Goal: Information Seeking & Learning: Learn about a topic

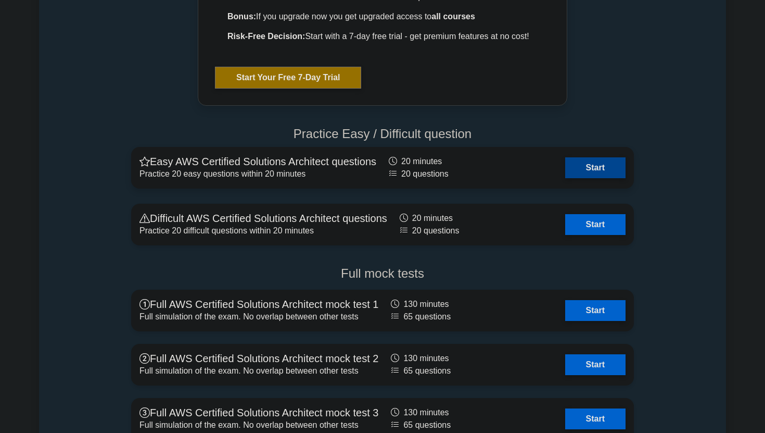
scroll to position [2174, 0]
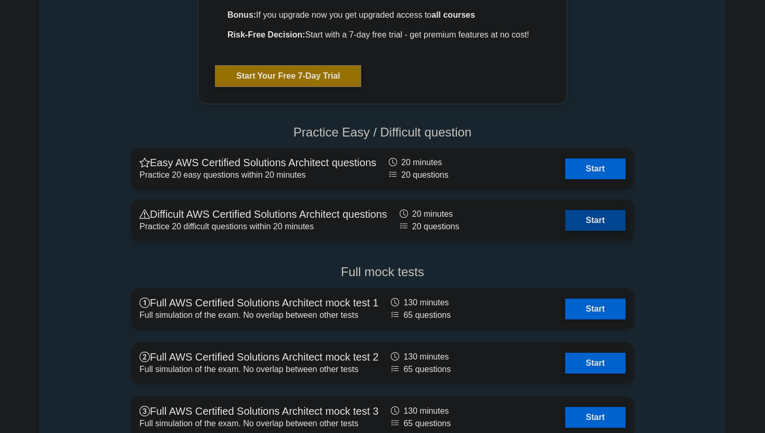
click at [593, 221] on link "Start" at bounding box center [595, 220] width 60 height 21
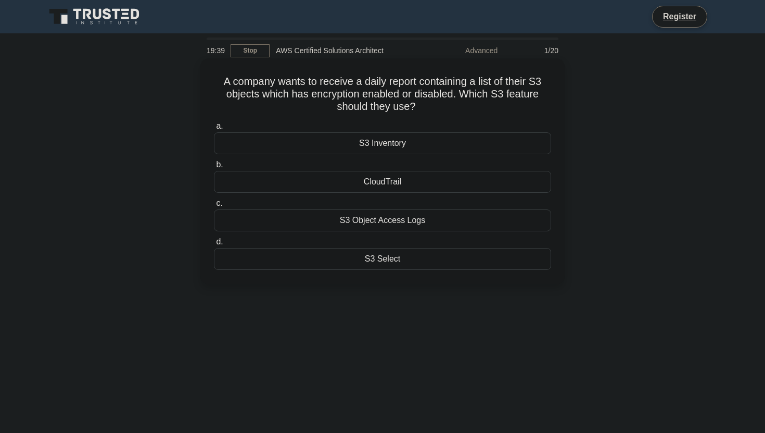
click at [348, 219] on div "S3 Object Access Logs" at bounding box center [382, 220] width 337 height 22
click at [214, 207] on input "c. S3 Object Access Logs" at bounding box center [214, 203] width 0 height 7
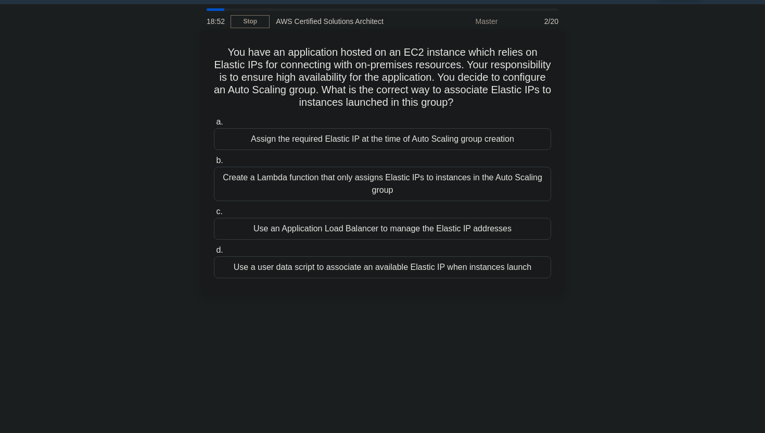
scroll to position [31, 0]
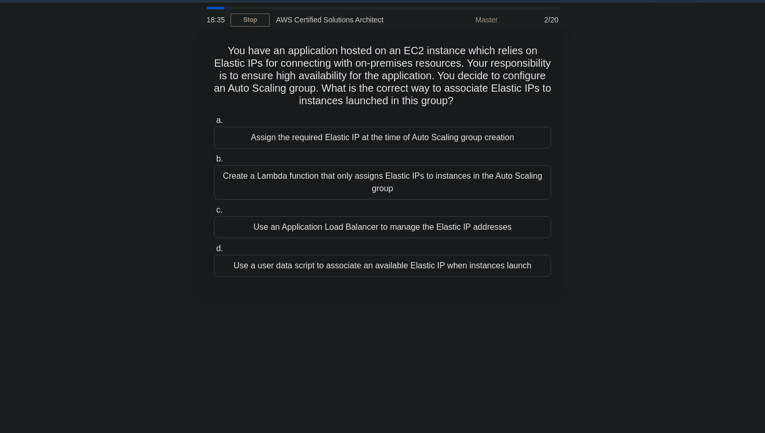
click at [356, 142] on div "Assign the required Elastic IP at the time of Auto Scaling group creation" at bounding box center [382, 137] width 337 height 22
click at [214, 124] on input "a. Assign the required Elastic IP at the time of Auto Scaling group creation" at bounding box center [214, 120] width 0 height 7
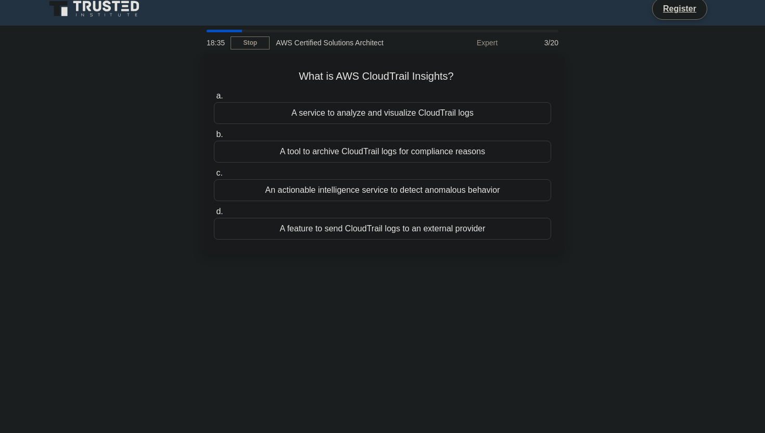
scroll to position [0, 0]
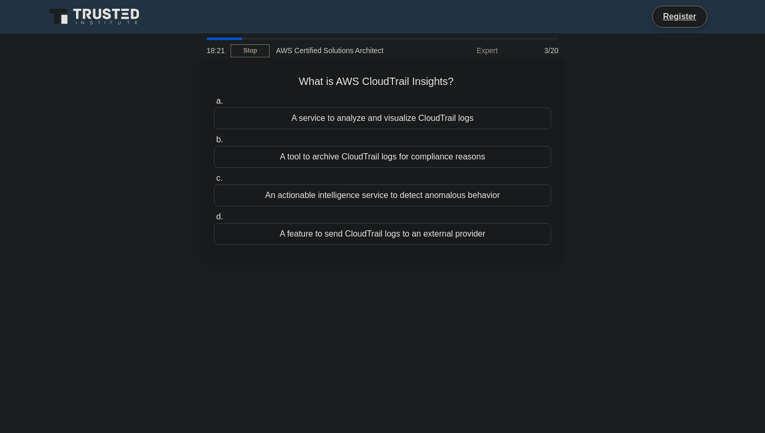
click at [345, 195] on div "An actionable intelligence service to detect anomalous behavior" at bounding box center [382, 195] width 337 height 22
click at [214, 182] on input "c. An actionable intelligence service to detect anomalous behavior" at bounding box center [214, 178] width 0 height 7
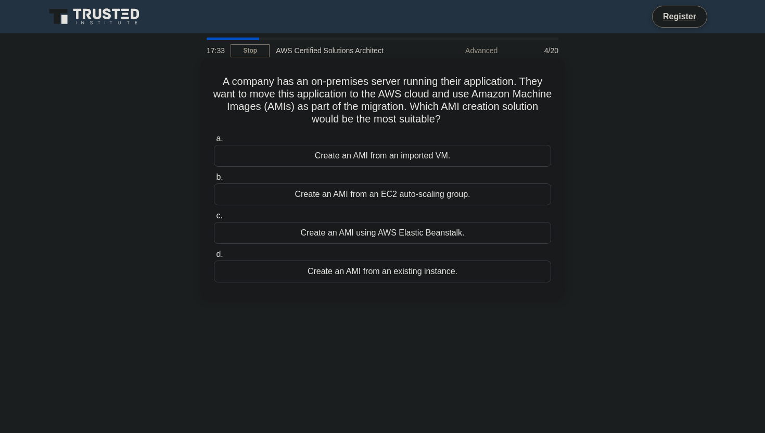
click at [369, 155] on div "Create an AMI from an imported VM." at bounding box center [382, 156] width 337 height 22
click at [214, 142] on input "a. Create an AMI from an imported VM." at bounding box center [214, 138] width 0 height 7
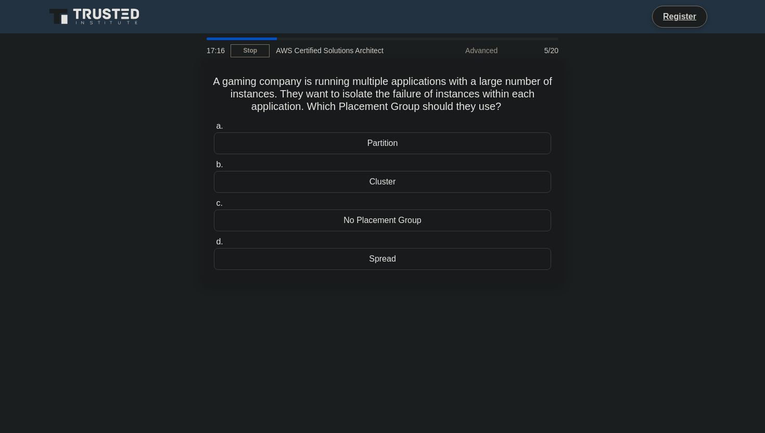
click at [378, 149] on div "Partition" at bounding box center [382, 143] width 337 height 22
click at [214, 130] on input "a. Partition" at bounding box center [214, 126] width 0 height 7
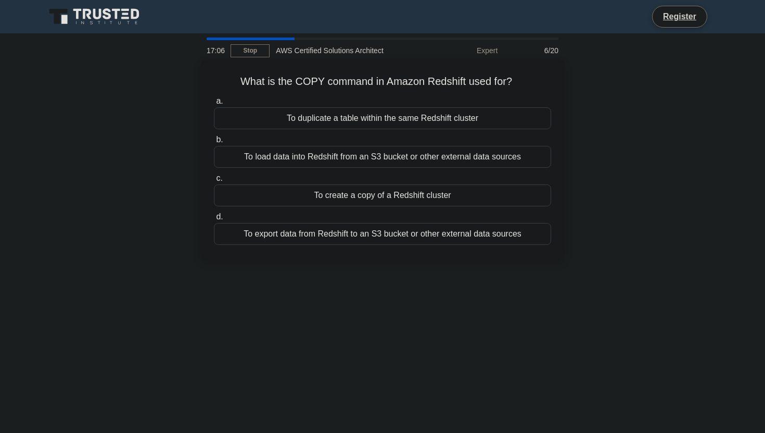
click at [377, 160] on div "To load data into Redshift from an S3 bucket or other external data sources" at bounding box center [382, 157] width 337 height 22
click at [214, 143] on input "b. To load data into Redshift from an S3 bucket or other external data sources" at bounding box center [214, 139] width 0 height 7
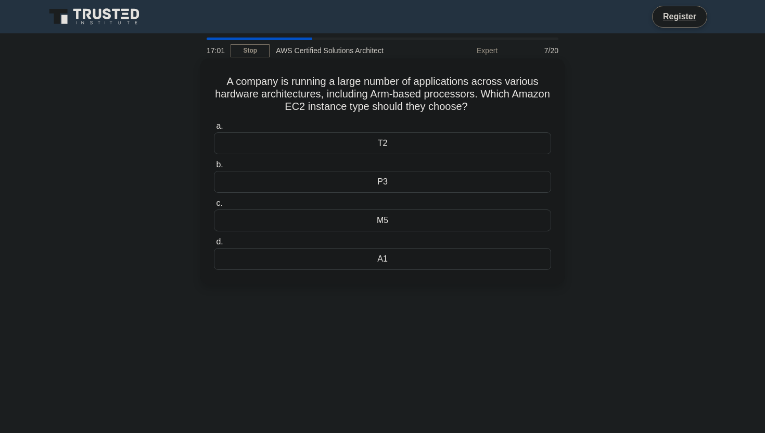
click at [369, 261] on div "A1" at bounding box center [382, 259] width 337 height 22
click at [214, 245] on input "d. A1" at bounding box center [214, 241] width 0 height 7
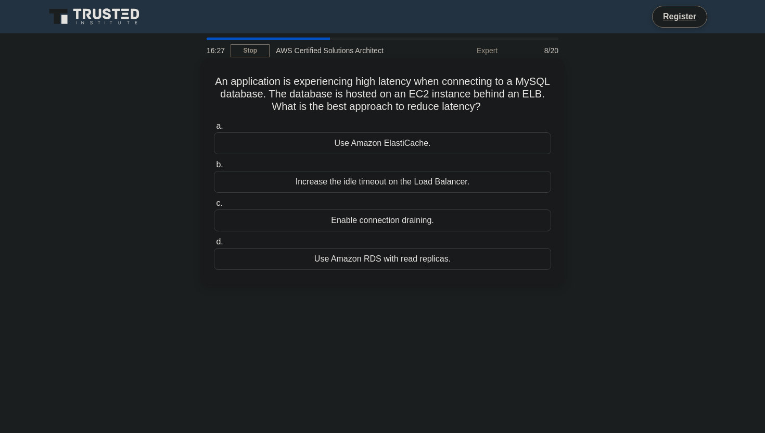
click at [370, 260] on div "Use Amazon RDS with read replicas." at bounding box center [382, 259] width 337 height 22
click at [214, 245] on input "d. Use Amazon RDS with read replicas." at bounding box center [214, 241] width 0 height 7
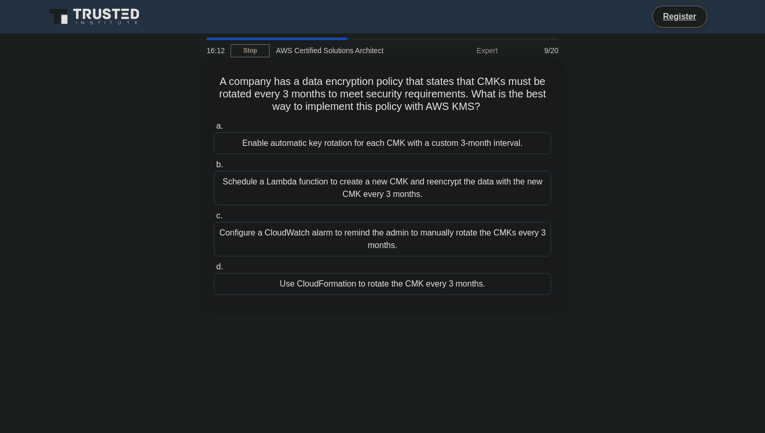
click at [386, 234] on div "Configure a CloudWatch alarm to remind the admin to manually rotate the CMKs ev…" at bounding box center [382, 239] width 337 height 34
click at [214, 219] on input "c. Configure a CloudWatch alarm to remind the admin to manually rotate the CMKs…" at bounding box center [214, 215] width 0 height 7
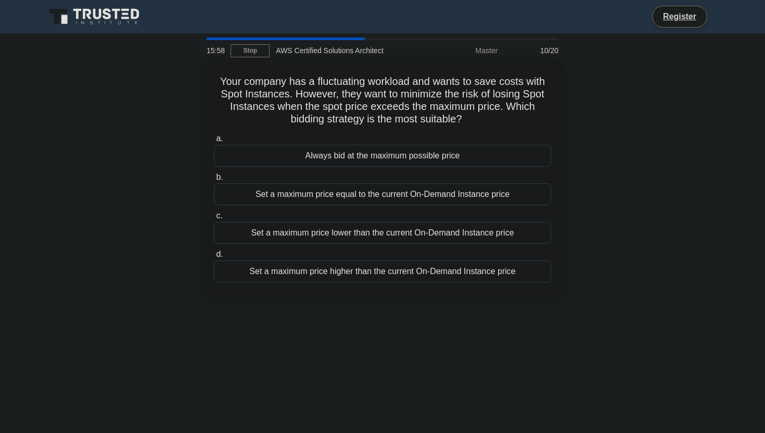
click at [363, 197] on div "Set a maximum price equal to the current On-Demand Instance price" at bounding box center [382, 194] width 337 height 22
click at [214, 181] on input "b. Set a maximum price equal to the current On-Demand Instance price" at bounding box center [214, 177] width 0 height 7
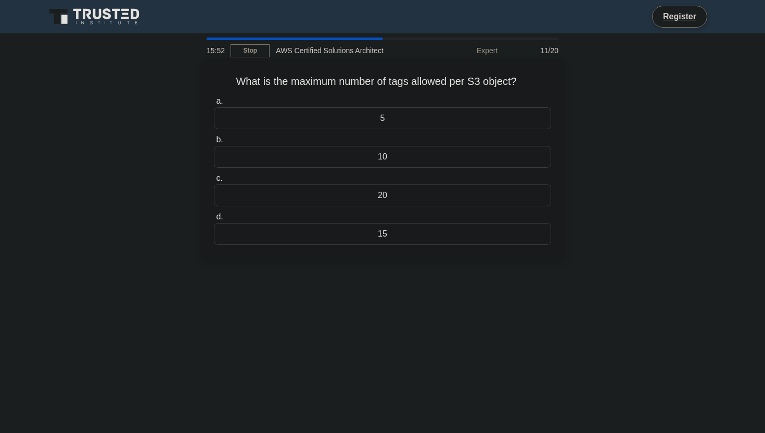
click at [397, 162] on div "10" at bounding box center [382, 157] width 337 height 22
click at [214, 143] on input "b. 10" at bounding box center [214, 139] width 0 height 7
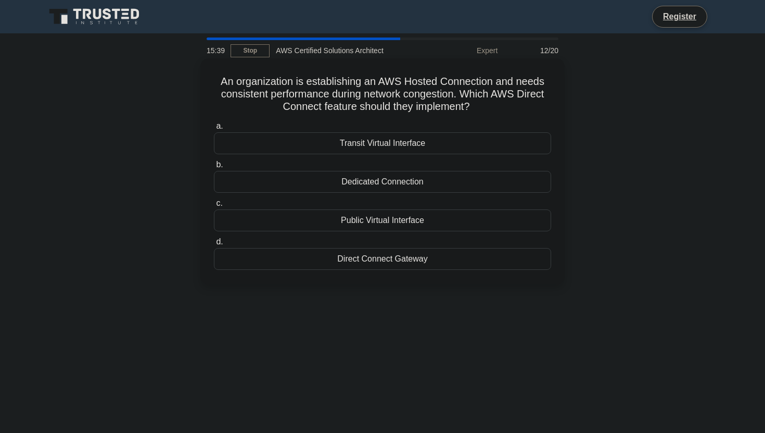
click at [397, 262] on div "Direct Connect Gateway" at bounding box center [382, 259] width 337 height 22
click at [214, 245] on input "d. Direct Connect Gateway" at bounding box center [214, 241] width 0 height 7
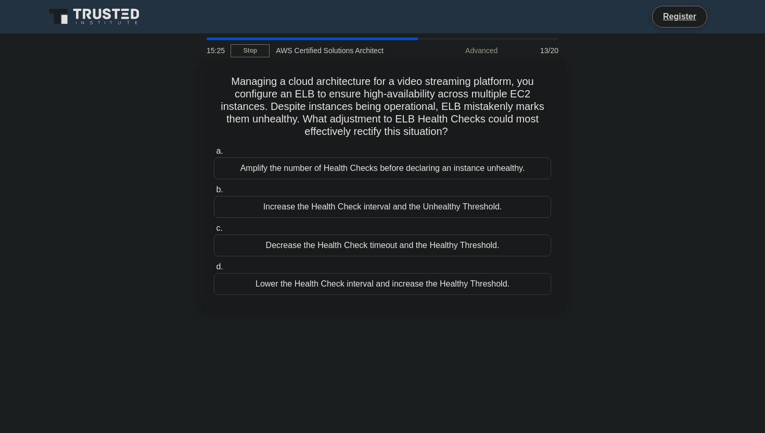
click at [450, 205] on div "Increase the Health Check interval and the Unhealthy Threshold." at bounding box center [382, 207] width 337 height 22
click at [214, 193] on input "b. Increase the Health Check interval and the Unhealthy Threshold." at bounding box center [214, 189] width 0 height 7
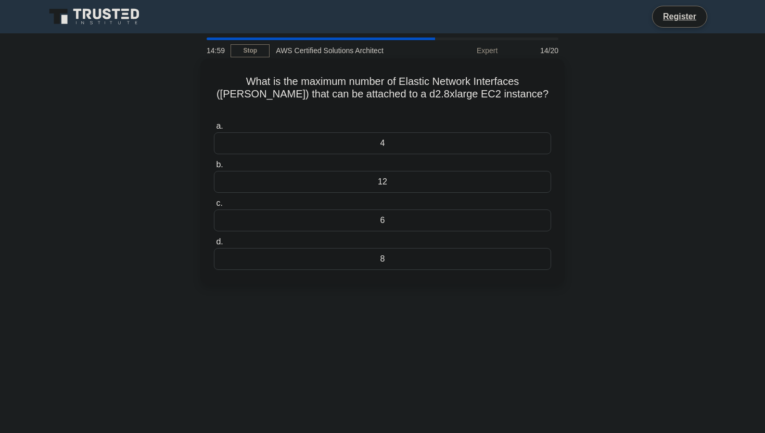
click at [400, 138] on div "4" at bounding box center [382, 143] width 337 height 22
click at [214, 130] on input "a. 4" at bounding box center [214, 126] width 0 height 7
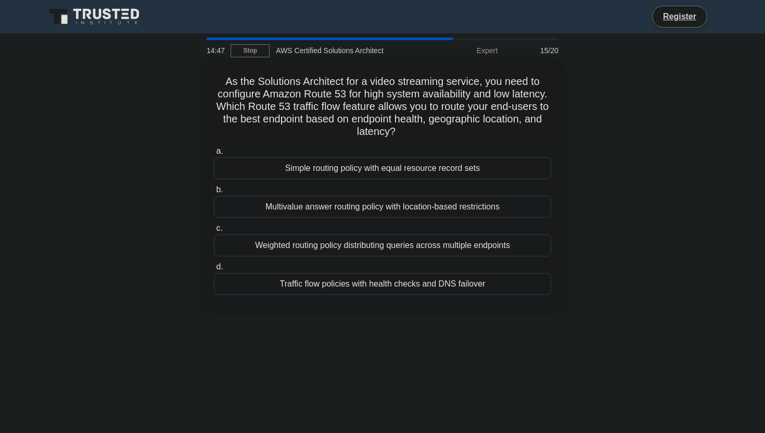
click at [397, 284] on div "Traffic flow policies with health checks and DNS failover" at bounding box center [382, 284] width 337 height 22
click at [214, 270] on input "d. Traffic flow policies with health checks and DNS failover" at bounding box center [214, 266] width 0 height 7
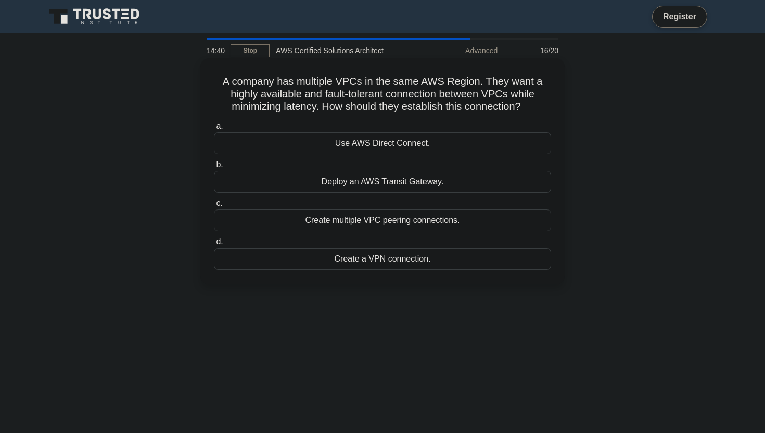
click at [439, 187] on div "Deploy an AWS Transit Gateway." at bounding box center [382, 182] width 337 height 22
click at [214, 168] on input "b. Deploy an AWS Transit Gateway." at bounding box center [214, 164] width 0 height 7
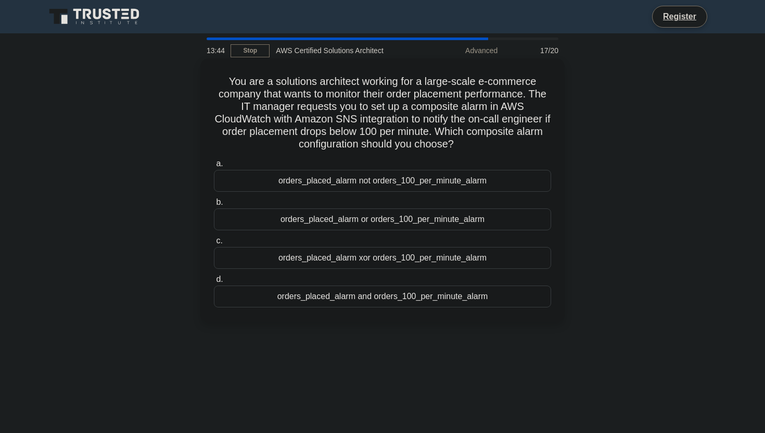
click at [399, 294] on div "orders_placed_alarm and orders_100_per_minute_alarm" at bounding box center [382, 296] width 337 height 22
click at [214, 283] on input "d. orders_placed_alarm and orders_100_per_minute_alarm" at bounding box center [214, 279] width 0 height 7
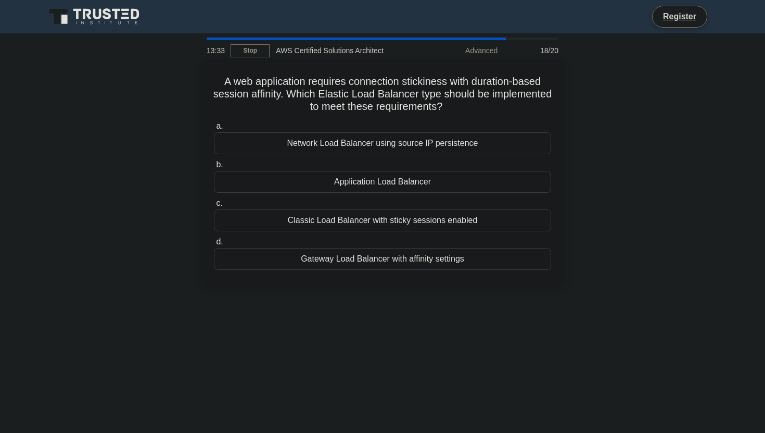
click at [399, 183] on div "Application Load Balancer" at bounding box center [382, 182] width 337 height 22
click at [214, 168] on input "b. Application Load Balancer" at bounding box center [214, 164] width 0 height 7
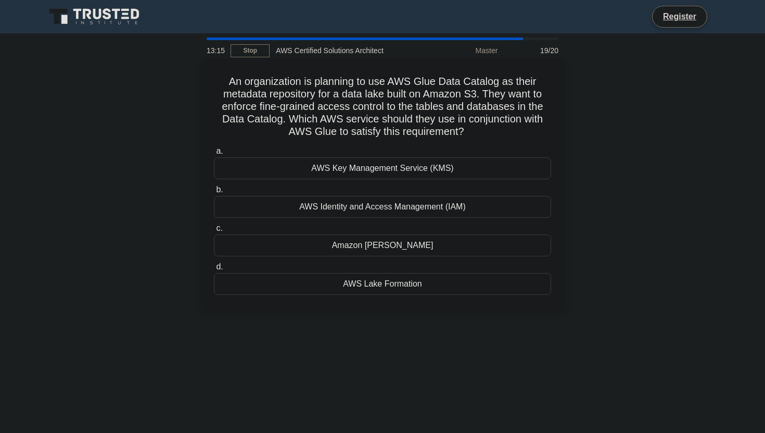
click at [397, 209] on div "AWS Identity and Access Management (IAM)" at bounding box center [382, 207] width 337 height 22
click at [214, 193] on input "b. AWS Identity and Access Management (IAM)" at bounding box center [214, 189] width 0 height 7
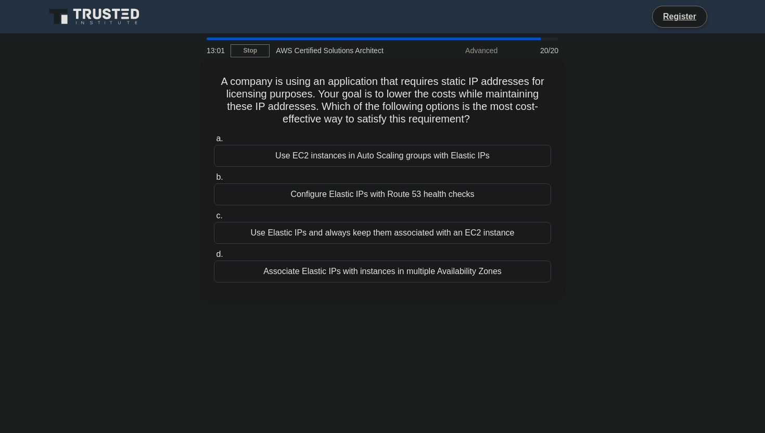
click at [390, 232] on div "Use Elastic IPs and always keep them associated with an EC2 instance" at bounding box center [382, 233] width 337 height 22
click at [214, 219] on input "c. Use Elastic IPs and always keep them associated with an EC2 instance" at bounding box center [214, 215] width 0 height 7
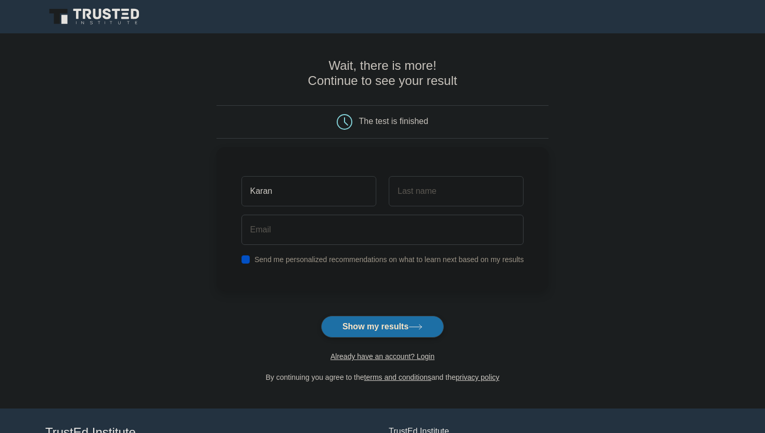
type input "Karan"
type input "[PERSON_NAME]"
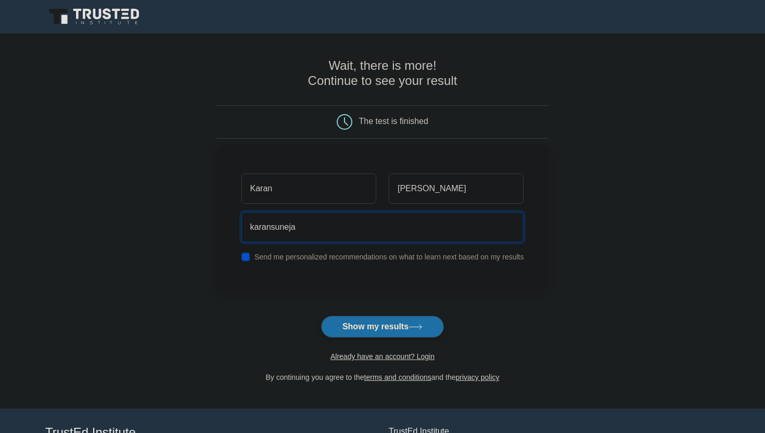
type input "[EMAIL_ADDRESS][DOMAIN_NAME]"
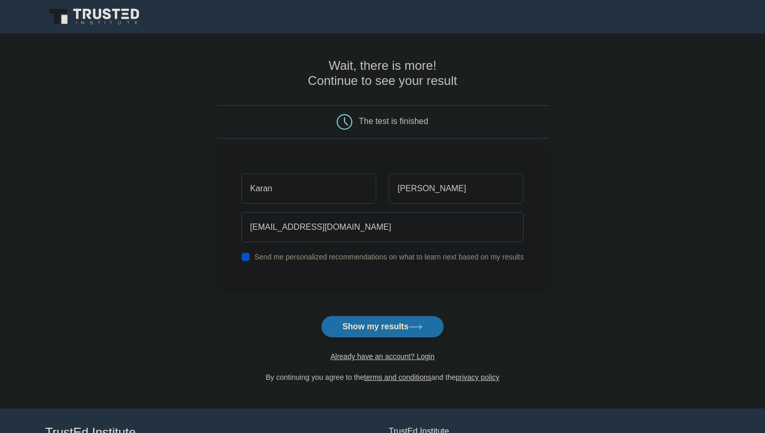
click at [399, 259] on label "Send me personalized recommendations on what to learn next based on my results" at bounding box center [390, 256] width 270 height 8
click at [375, 324] on button "Show my results" at bounding box center [382, 326] width 123 height 22
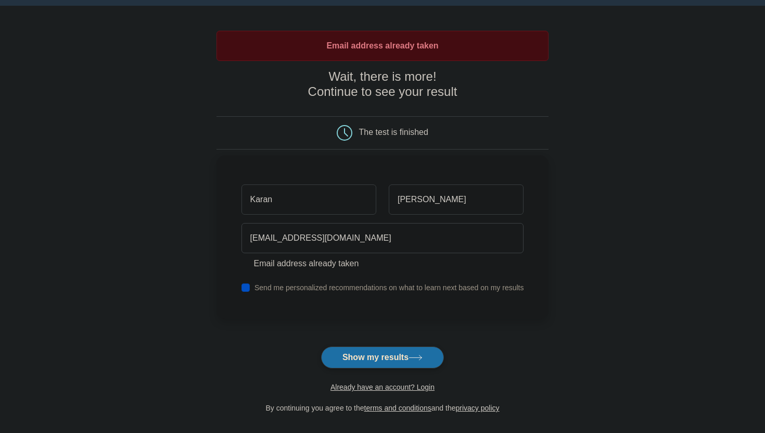
scroll to position [31, 0]
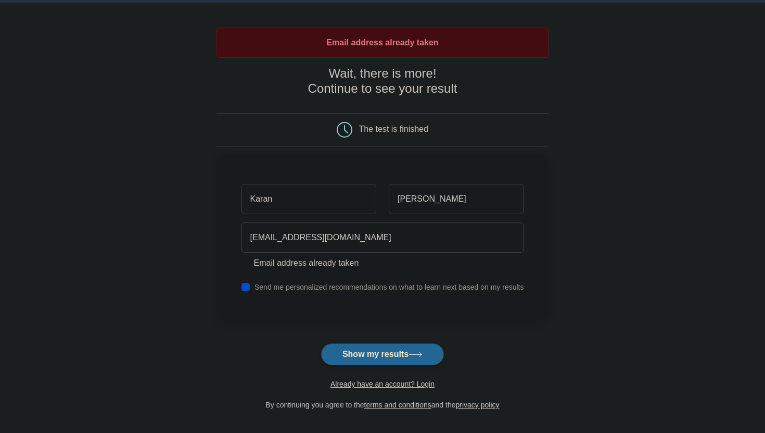
click at [370, 352] on button "Show my results" at bounding box center [382, 354] width 123 height 22
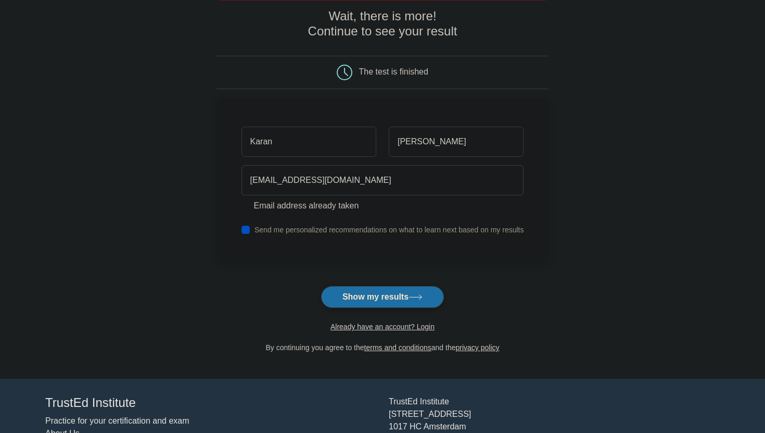
scroll to position [91, 0]
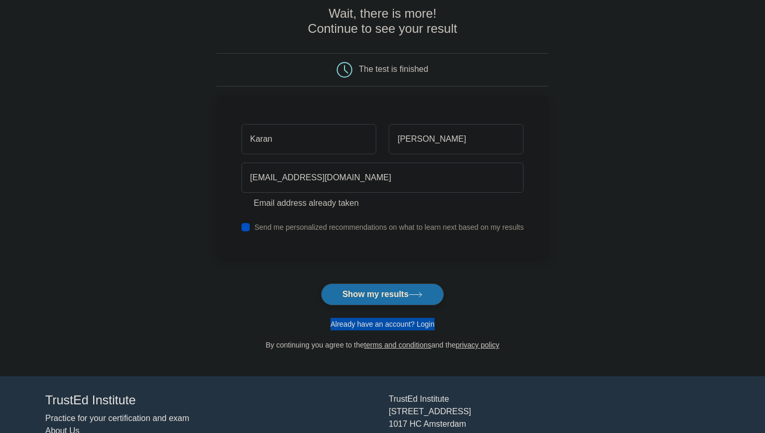
click at [368, 326] on link "Already have an account? Login" at bounding box center [383, 324] width 104 height 8
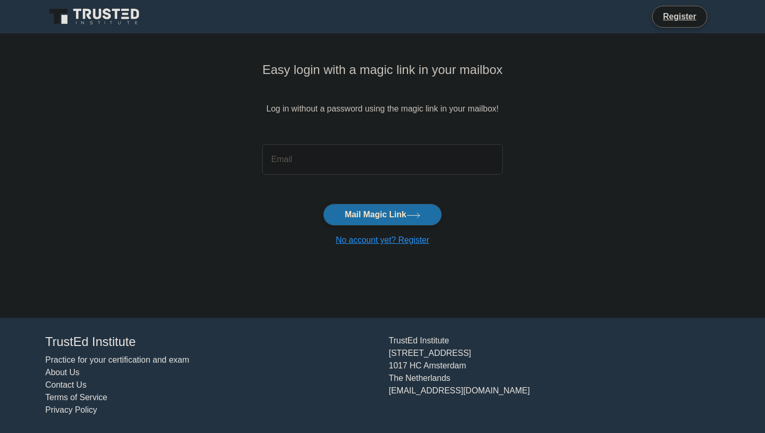
click at [323, 154] on input "email" at bounding box center [382, 159] width 240 height 30
type input "[EMAIL_ADDRESS][DOMAIN_NAME]"
click at [358, 221] on button "Mail Magic Link" at bounding box center [382, 215] width 118 height 22
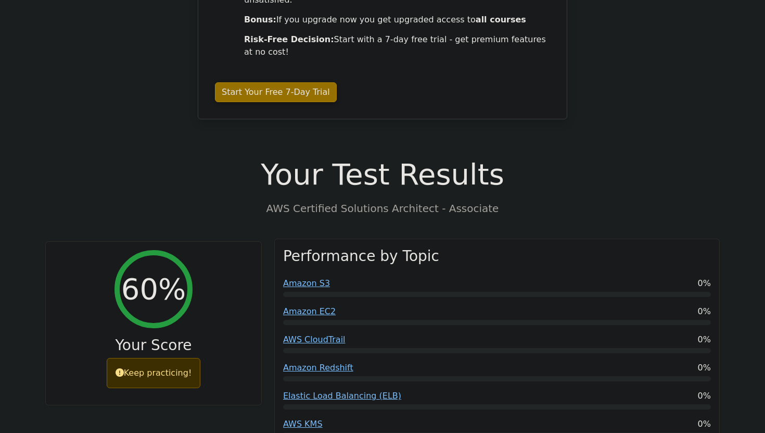
scroll to position [212, 0]
click at [303, 277] on link "Amazon S3" at bounding box center [306, 282] width 47 height 10
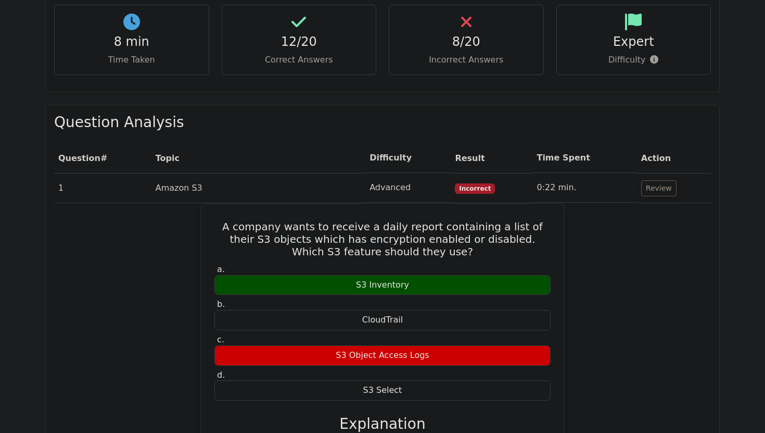
scroll to position [866, 0]
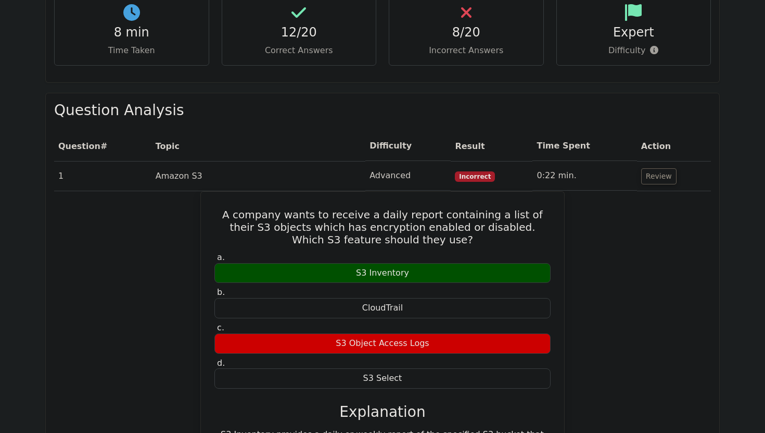
click at [602, 161] on td "0:22 min." at bounding box center [584, 176] width 104 height 30
click at [147, 161] on td "1" at bounding box center [102, 176] width 97 height 30
click at [204, 161] on td "Amazon S3" at bounding box center [258, 176] width 214 height 30
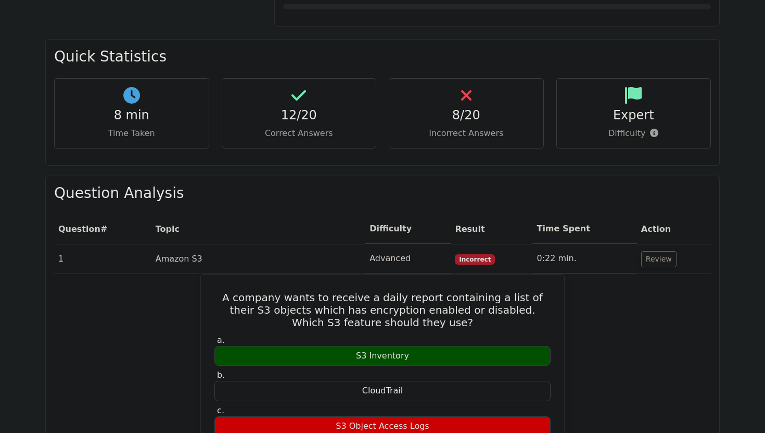
scroll to position [756, 0]
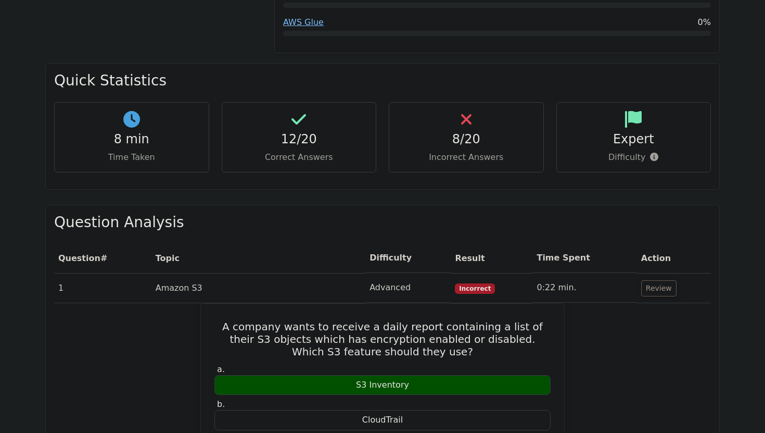
click at [430, 132] on h4 "8/20" at bounding box center [466, 139] width 137 height 15
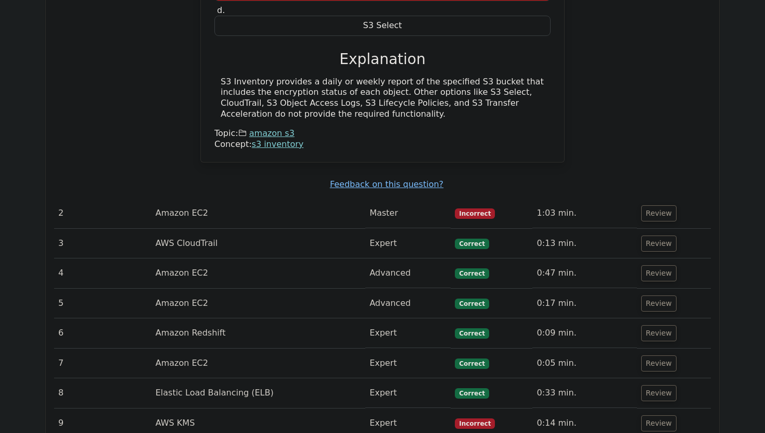
scroll to position [1237, 0]
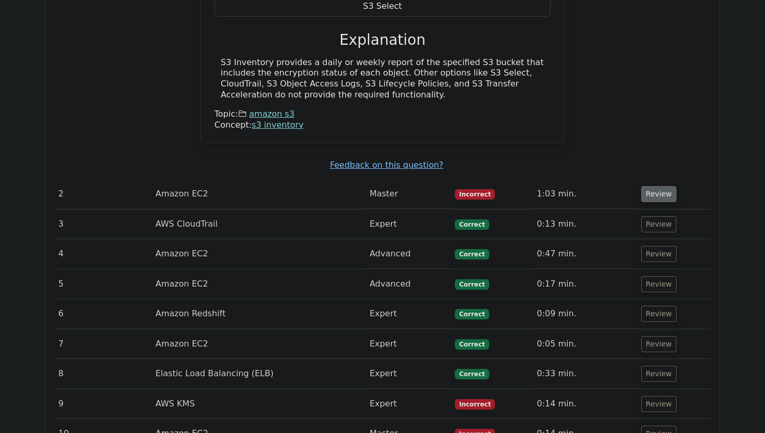
click at [667, 186] on button "Review" at bounding box center [658, 194] width 35 height 16
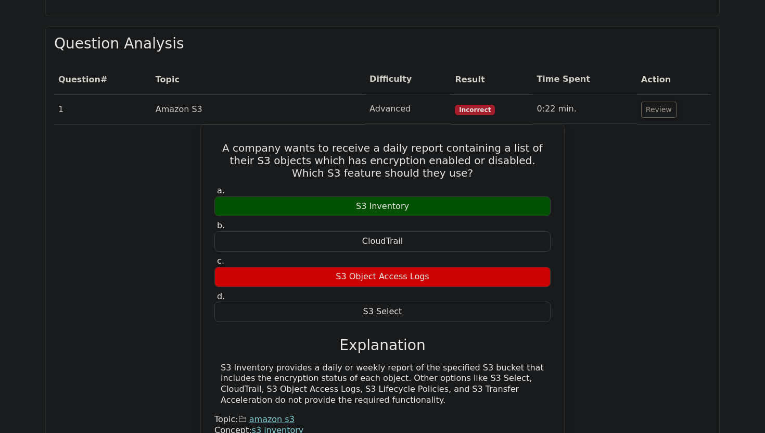
scroll to position [930, 0]
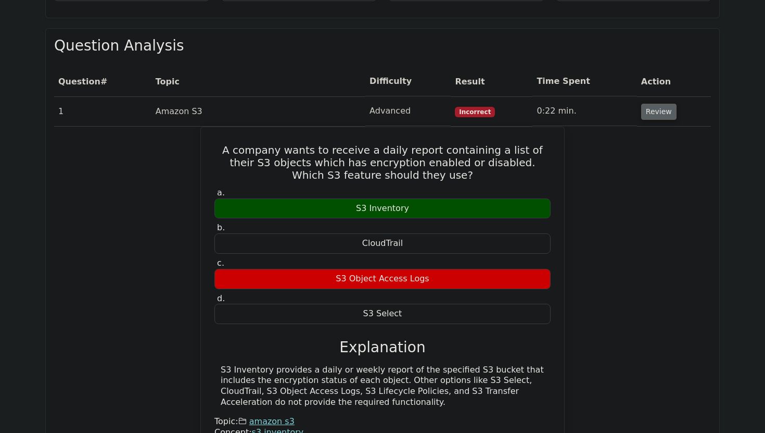
click at [662, 104] on button "Review" at bounding box center [658, 112] width 35 height 16
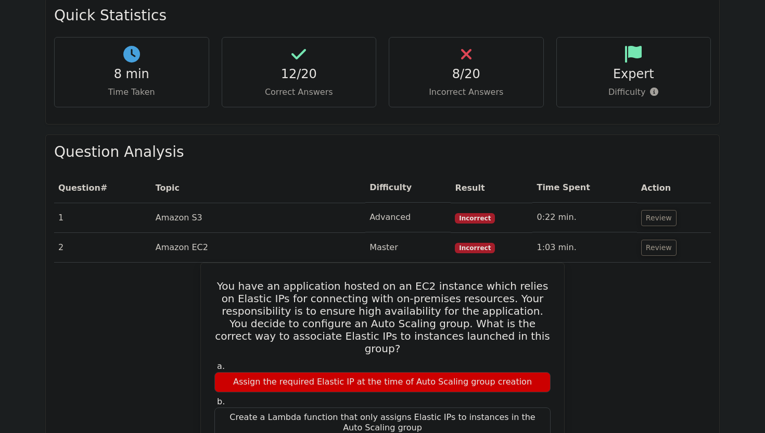
scroll to position [811, 0]
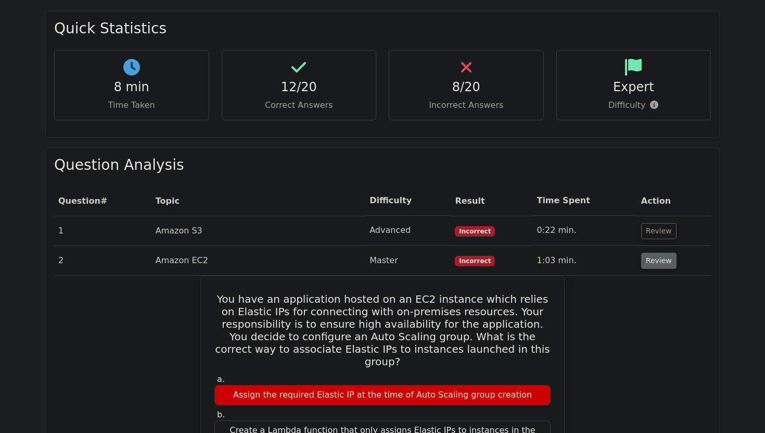
click at [649, 252] on button "Review" at bounding box center [658, 260] width 35 height 16
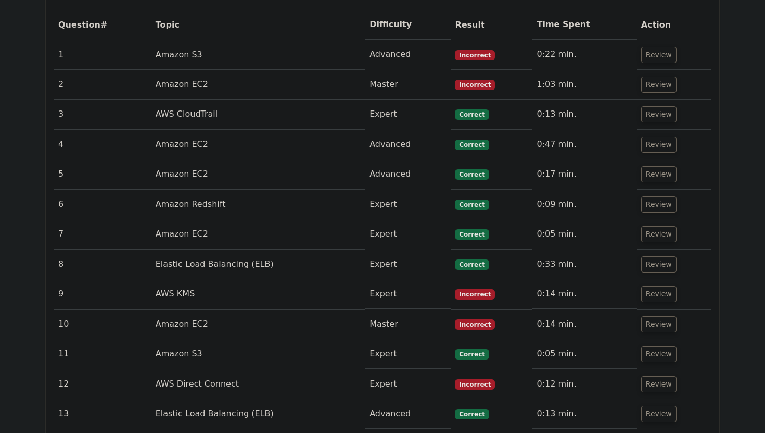
scroll to position [988, 0]
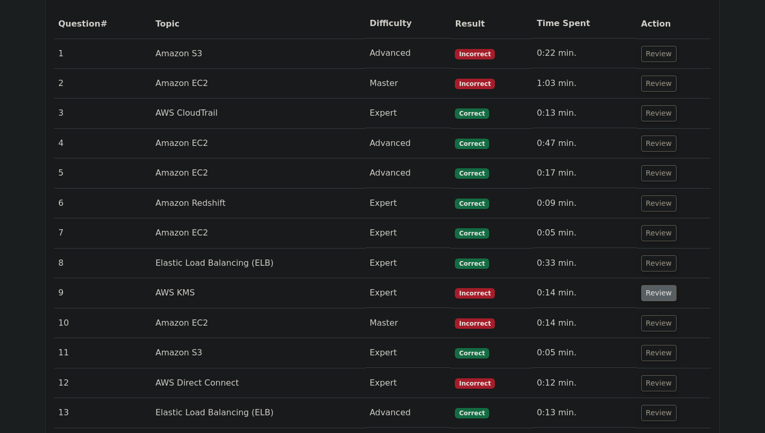
click at [665, 285] on button "Review" at bounding box center [658, 293] width 35 height 16
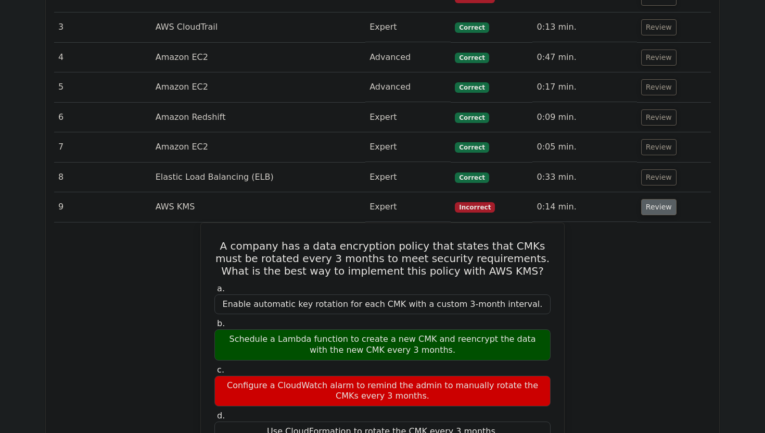
scroll to position [1081, 0]
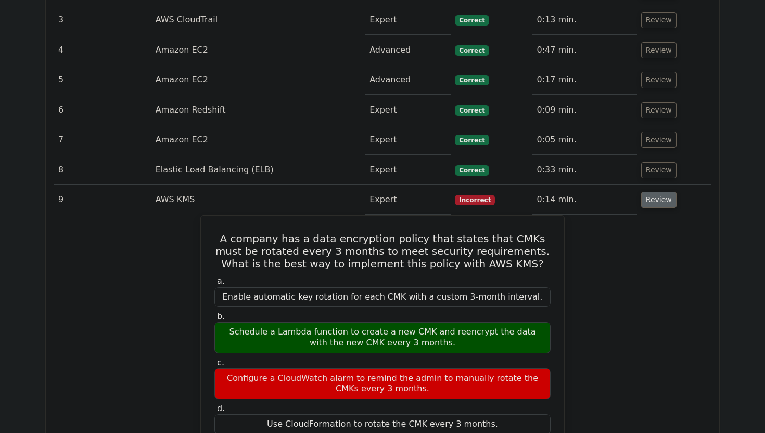
click at [664, 192] on button "Review" at bounding box center [658, 200] width 35 height 16
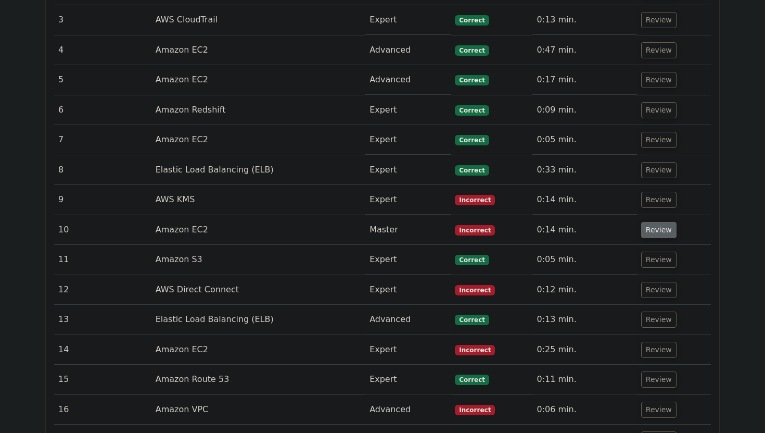
click at [658, 222] on button "Review" at bounding box center [658, 230] width 35 height 16
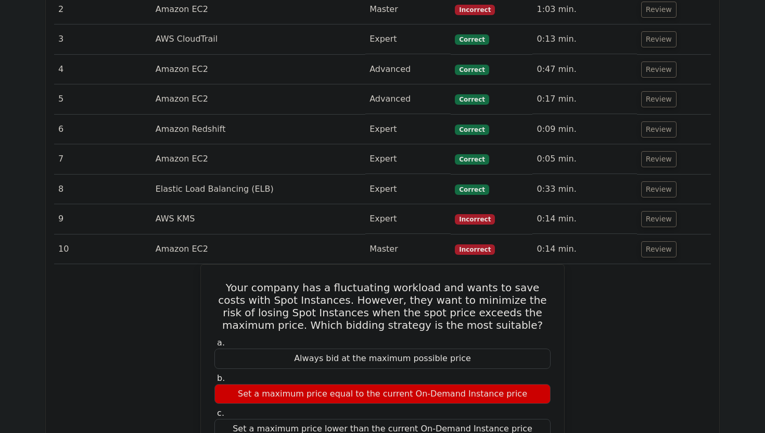
scroll to position [1052, 0]
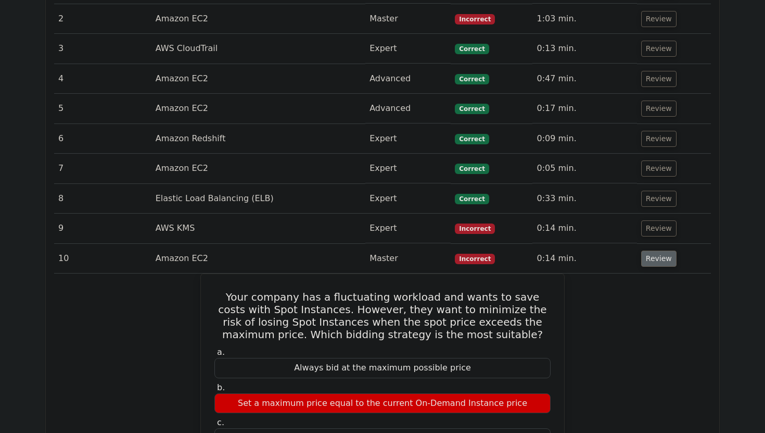
click at [652, 250] on button "Review" at bounding box center [658, 258] width 35 height 16
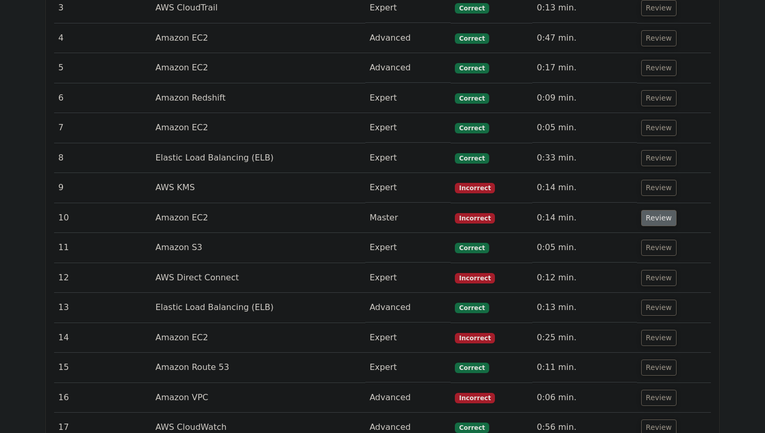
scroll to position [1096, 0]
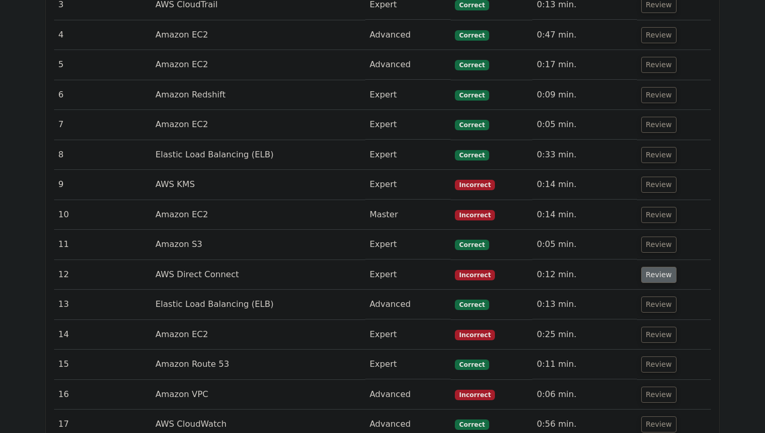
click at [652, 267] on button "Review" at bounding box center [658, 275] width 35 height 16
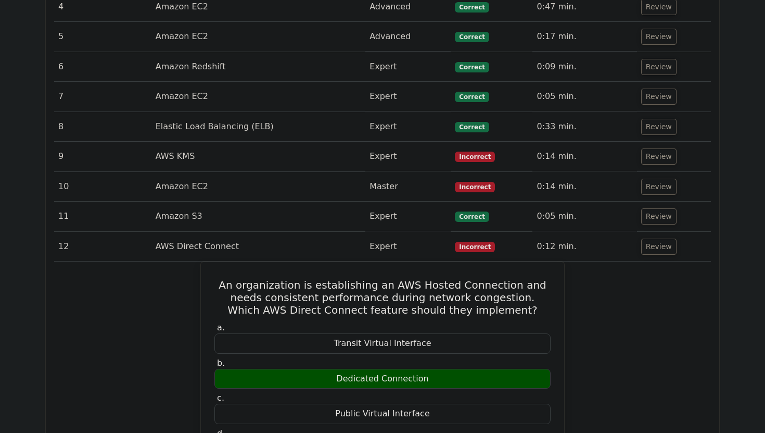
scroll to position [1125, 0]
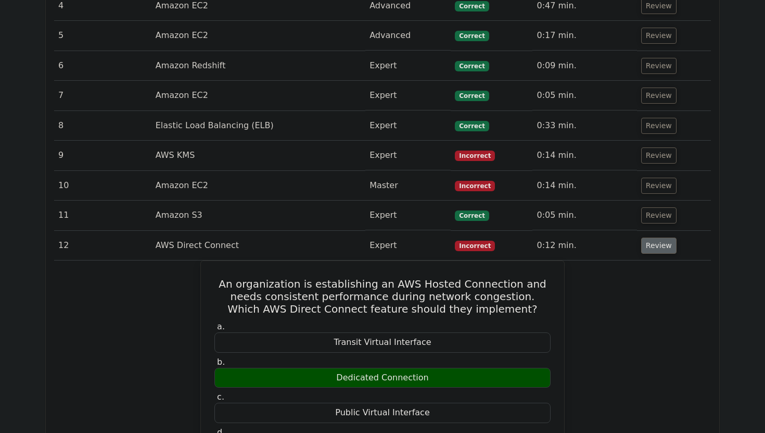
click at [651, 237] on button "Review" at bounding box center [658, 245] width 35 height 16
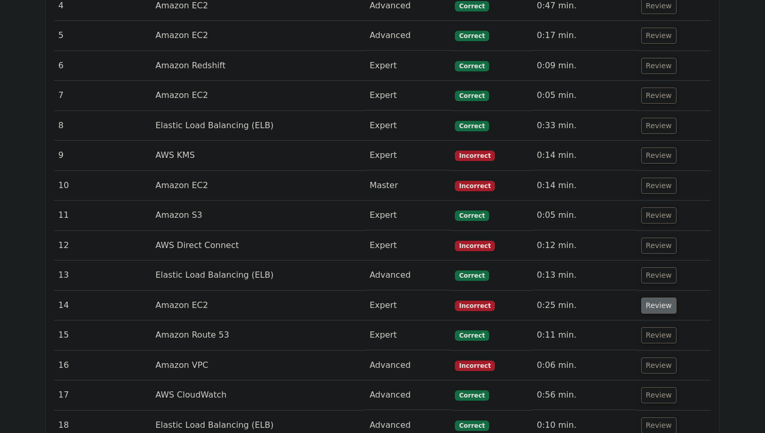
click at [661, 297] on button "Review" at bounding box center [658, 305] width 35 height 16
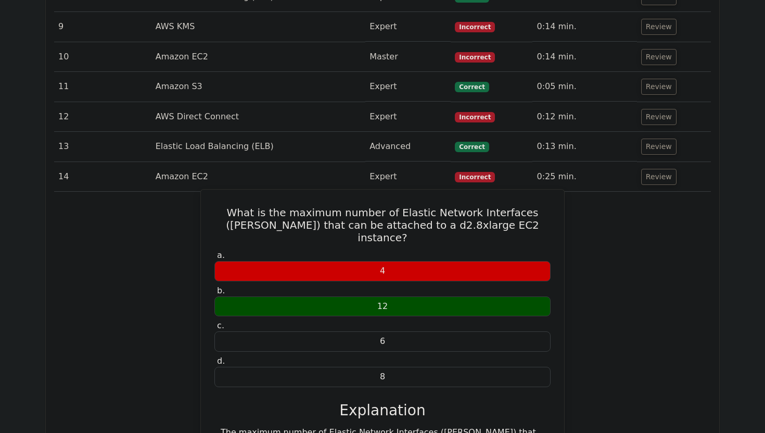
scroll to position [1248, 0]
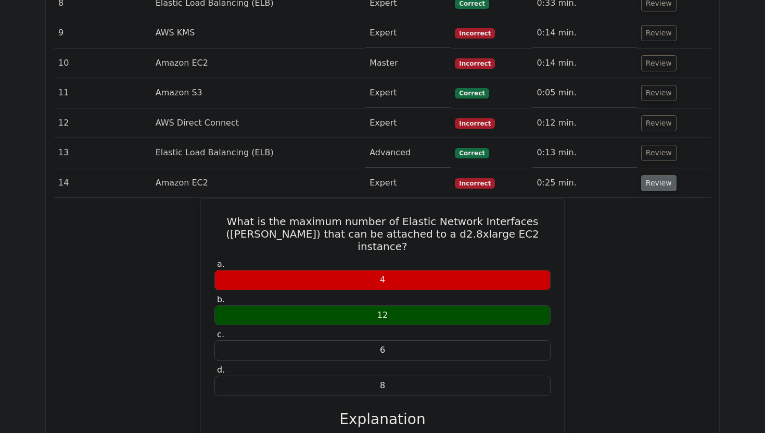
click at [660, 175] on button "Review" at bounding box center [658, 183] width 35 height 16
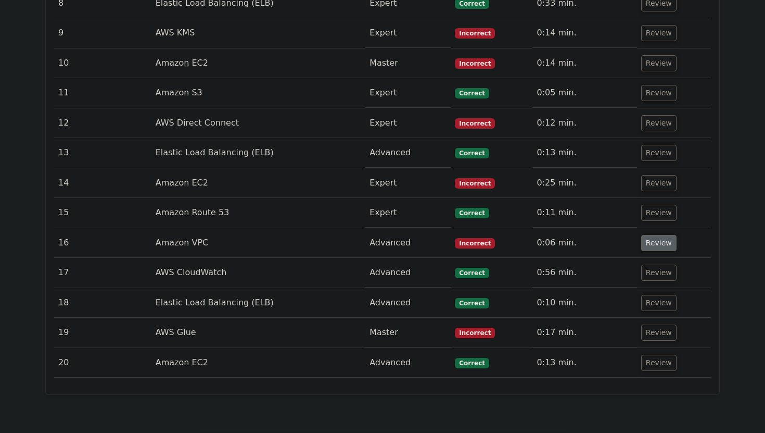
click at [646, 235] on button "Review" at bounding box center [658, 243] width 35 height 16
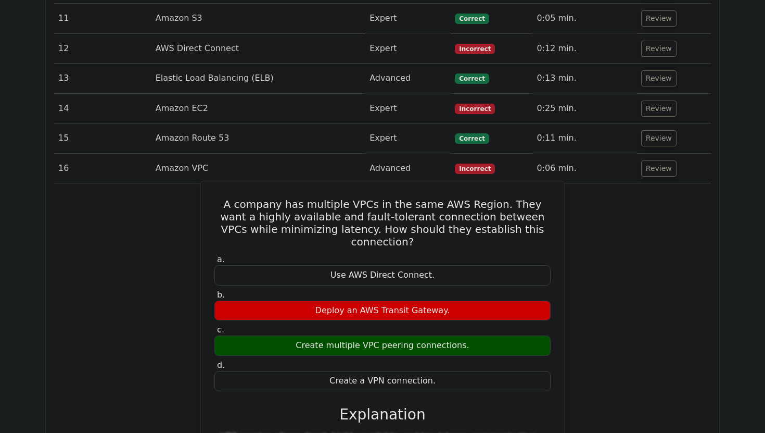
scroll to position [1321, 0]
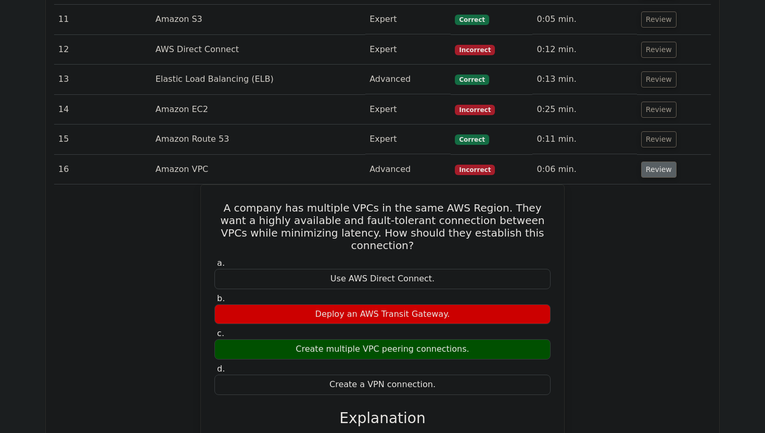
click at [655, 161] on button "Review" at bounding box center [658, 169] width 35 height 16
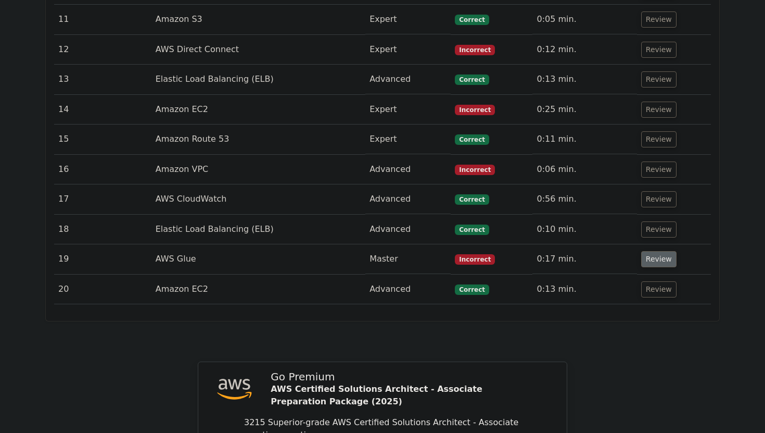
click at [654, 251] on button "Review" at bounding box center [658, 259] width 35 height 16
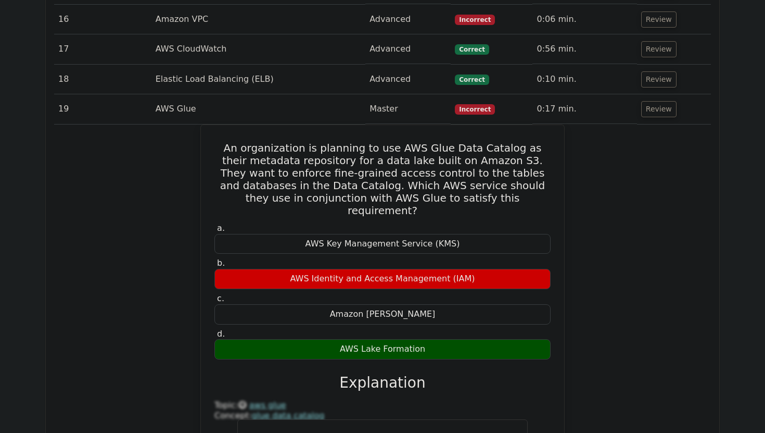
scroll to position [1444, 0]
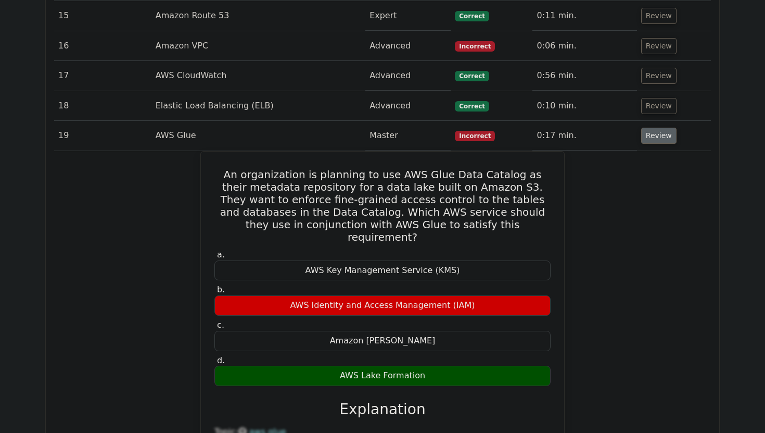
click at [661, 128] on button "Review" at bounding box center [658, 136] width 35 height 16
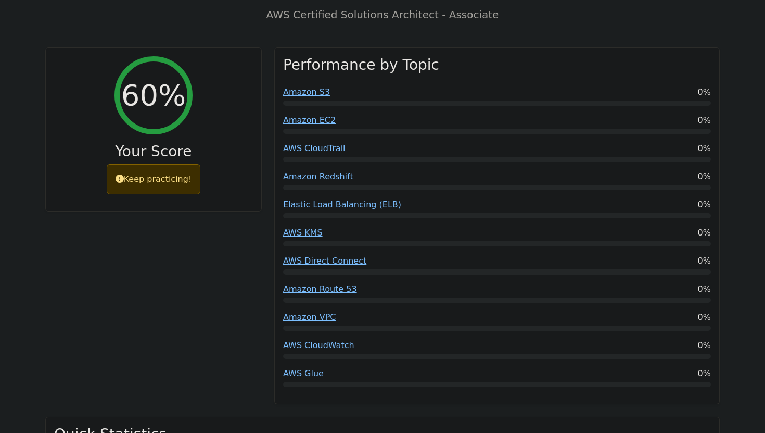
scroll to position [0, 0]
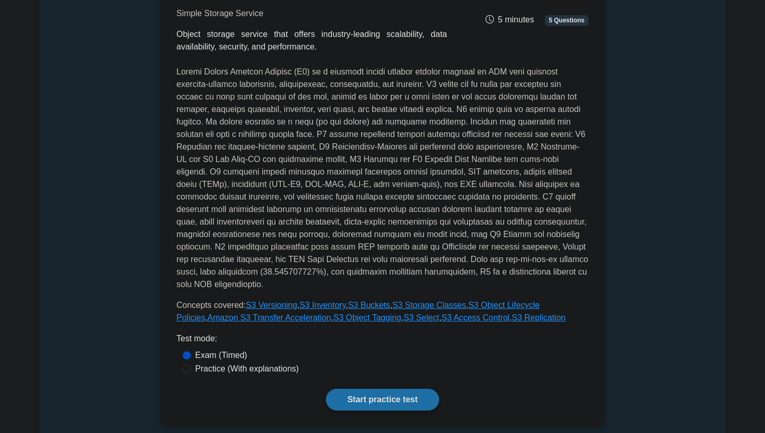
scroll to position [177, 0]
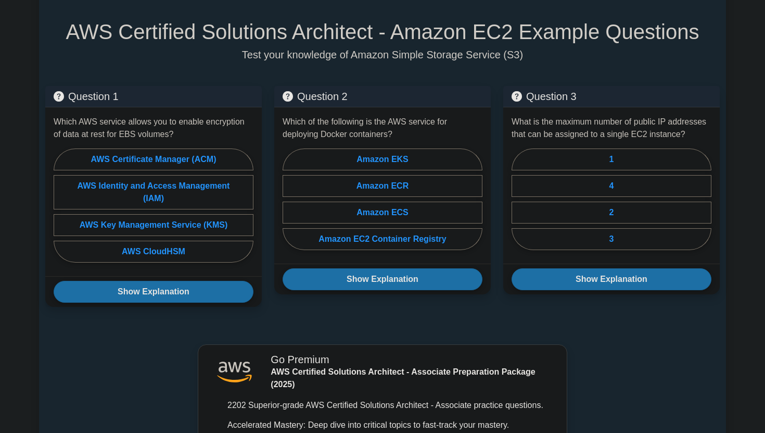
scroll to position [617, 0]
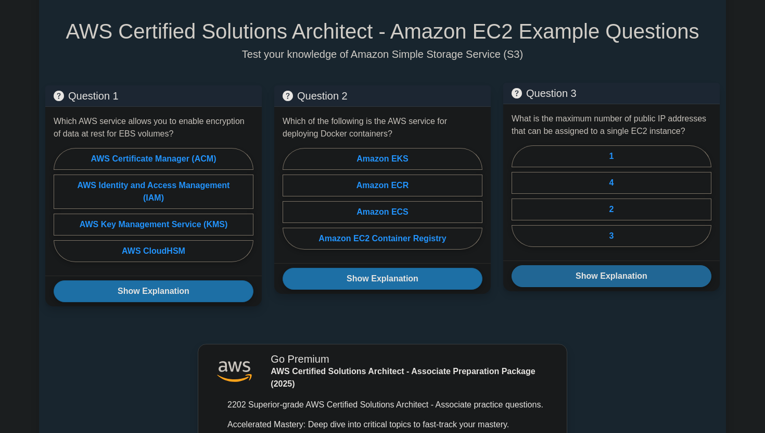
click at [580, 273] on button "Show Explanation" at bounding box center [612, 276] width 200 height 22
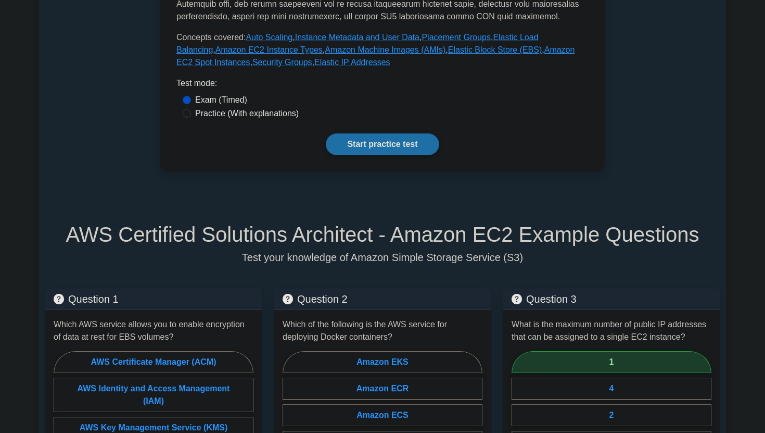
scroll to position [105, 0]
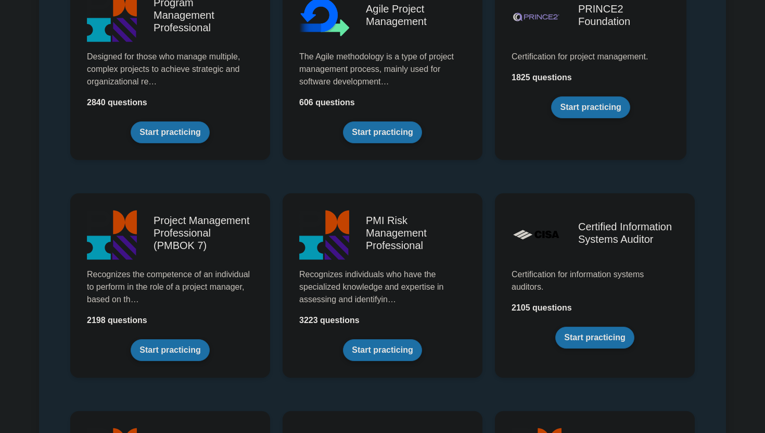
scroll to position [704, 0]
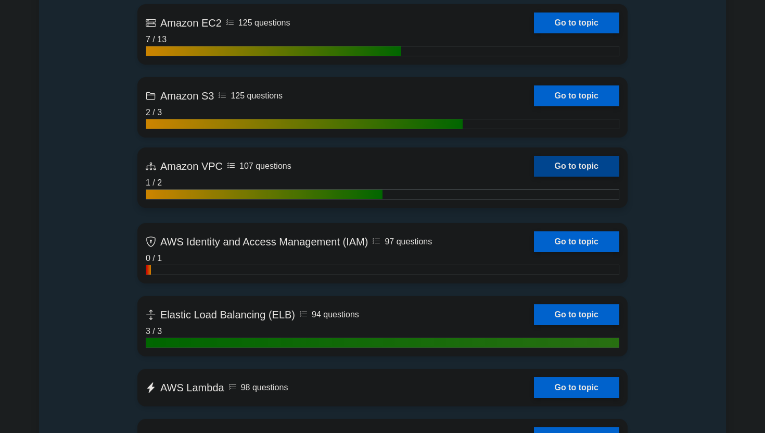
scroll to position [748, 0]
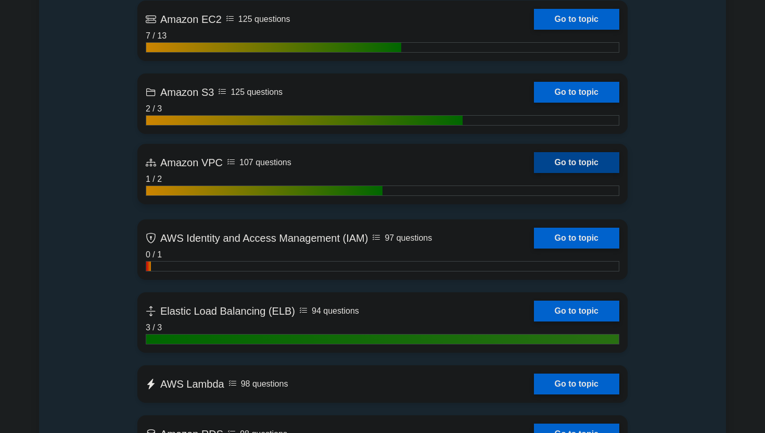
click at [567, 152] on link "Go to topic" at bounding box center [576, 162] width 85 height 21
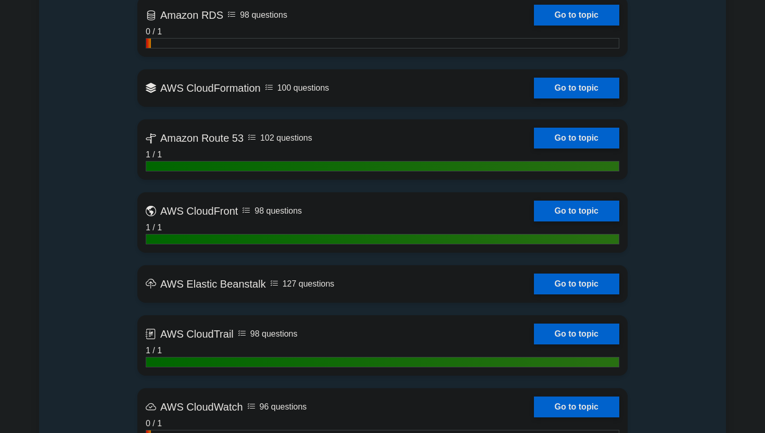
scroll to position [1170, 0]
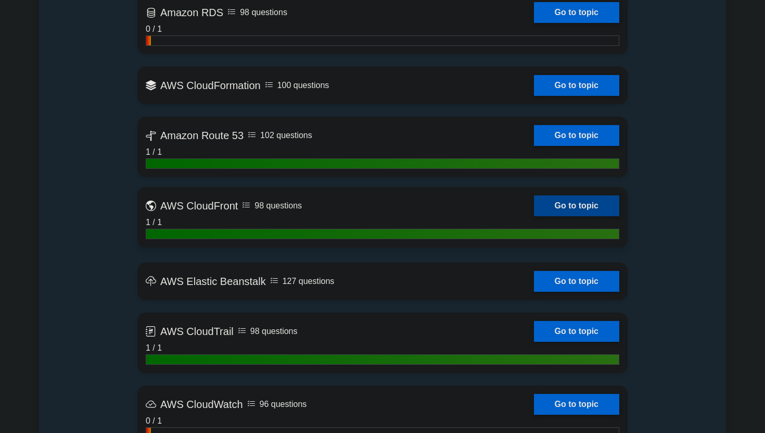
click at [552, 198] on link "Go to topic" at bounding box center [576, 205] width 85 height 21
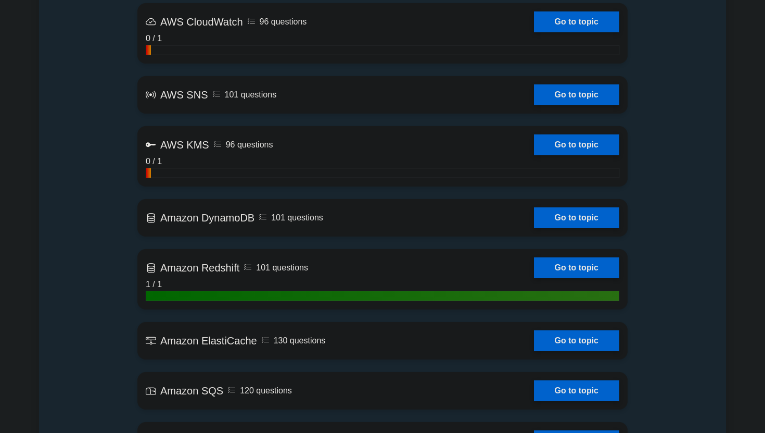
scroll to position [1555, 0]
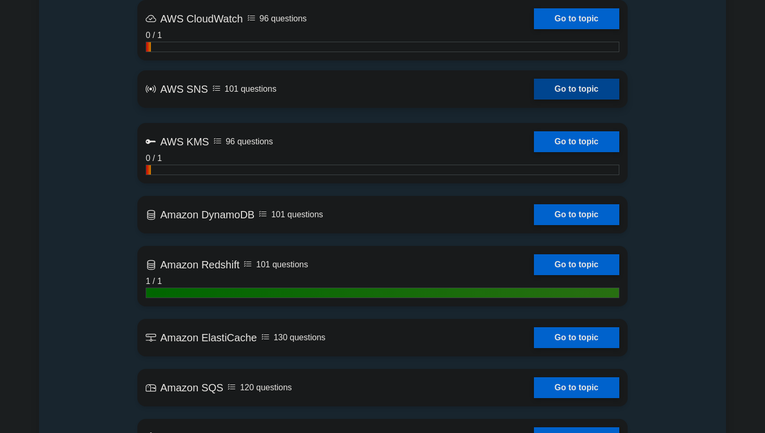
click at [534, 87] on link "Go to topic" at bounding box center [576, 89] width 85 height 21
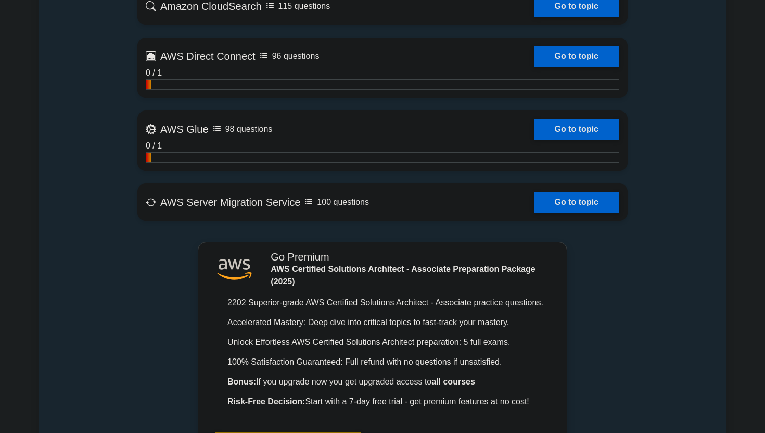
scroll to position [2267, 0]
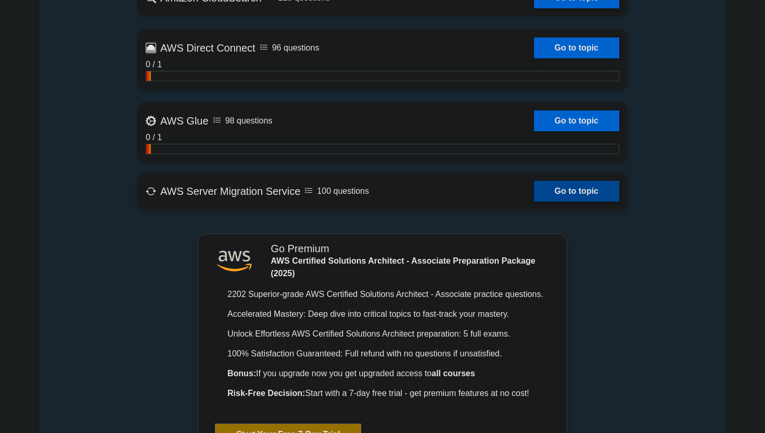
click at [534, 189] on link "Go to topic" at bounding box center [576, 191] width 85 height 21
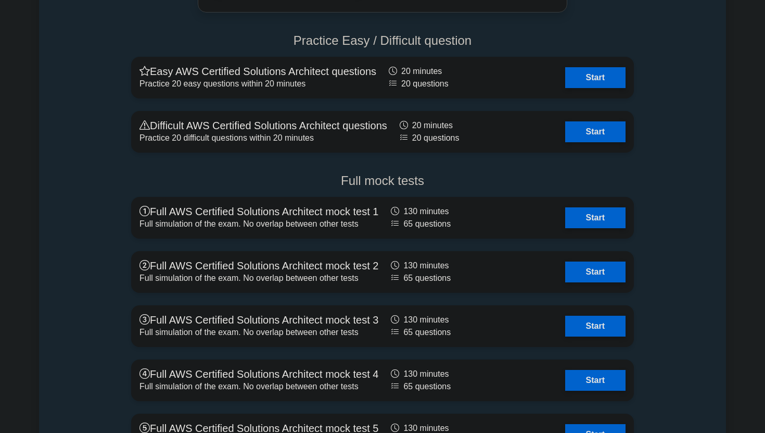
scroll to position [2717, 0]
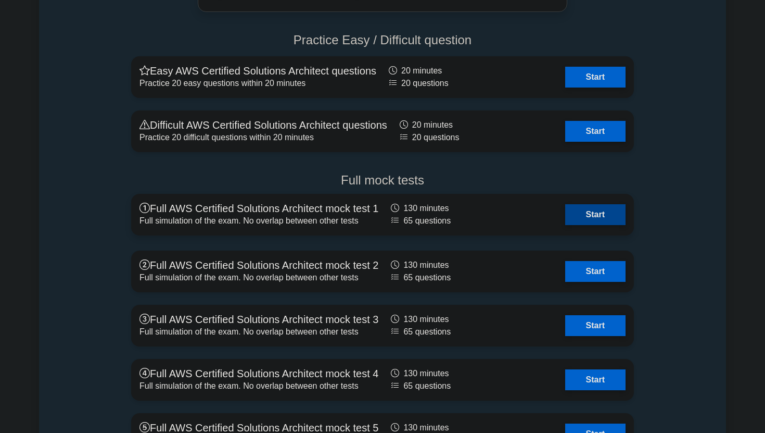
click at [565, 222] on link "Start" at bounding box center [595, 214] width 60 height 21
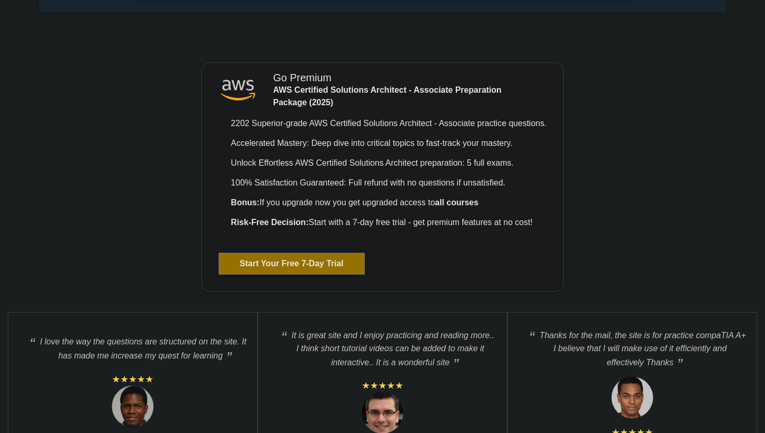
scroll to position [3171, 0]
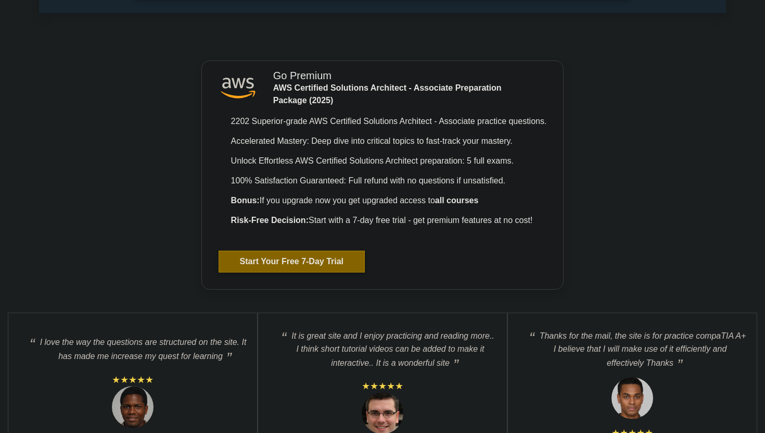
click at [356, 258] on link "Start Your Free 7-Day Trial" at bounding box center [292, 261] width 146 height 22
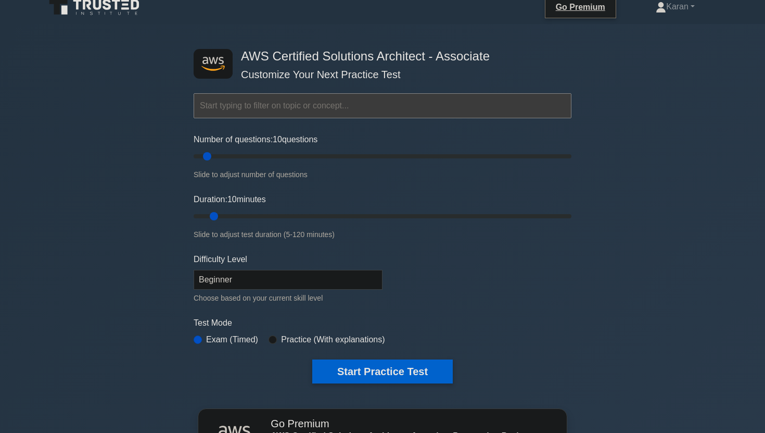
scroll to position [0, 0]
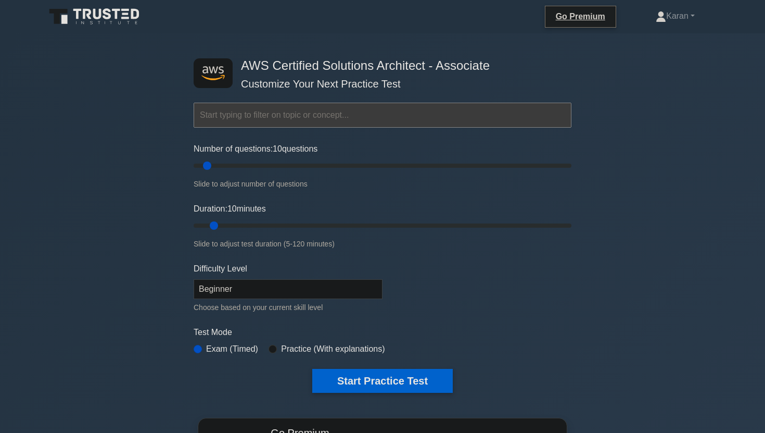
click at [388, 114] on input "text" at bounding box center [383, 115] width 378 height 25
click at [319, 284] on select "Beginner Intermediate Expert" at bounding box center [288, 289] width 189 height 20
click at [194, 279] on select "Beginner Intermediate Expert" at bounding box center [288, 289] width 189 height 20
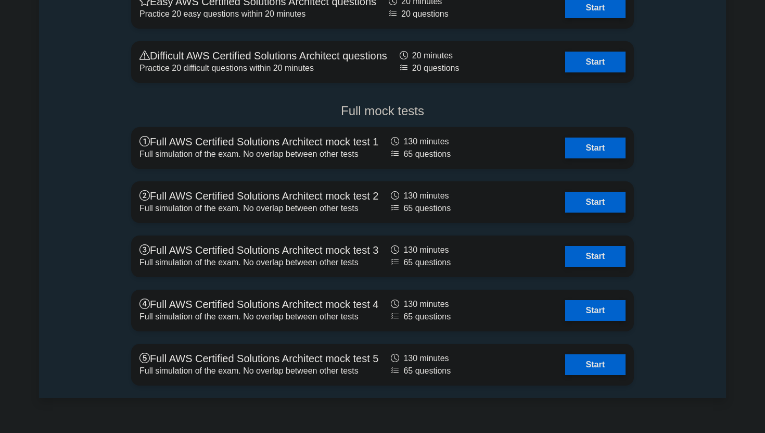
scroll to position [2785, 0]
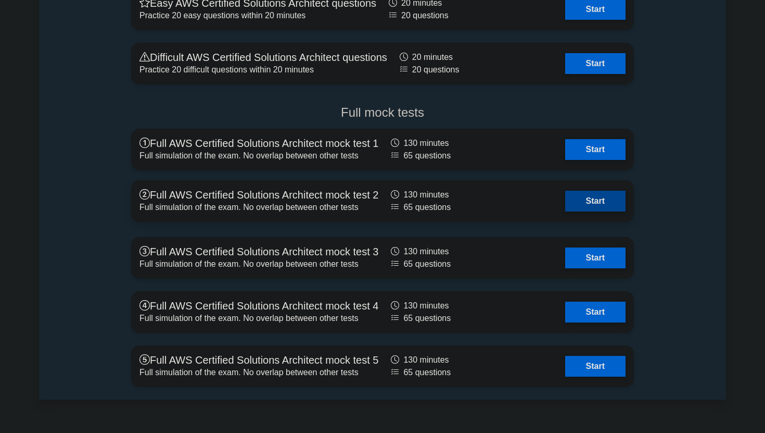
click at [565, 208] on link "Start" at bounding box center [595, 201] width 60 height 21
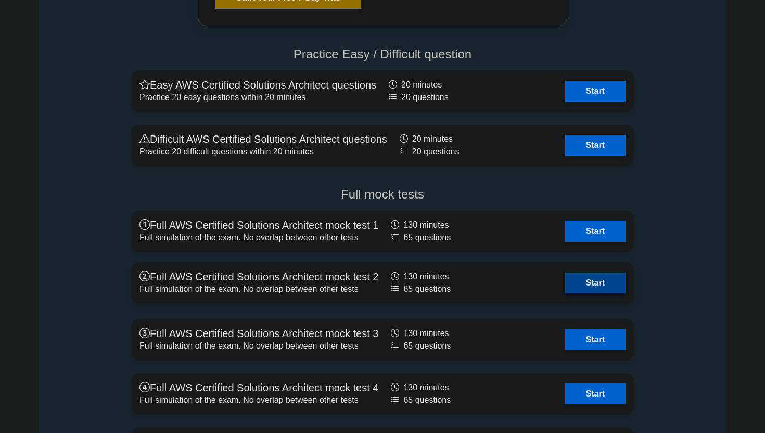
scroll to position [2701, 0]
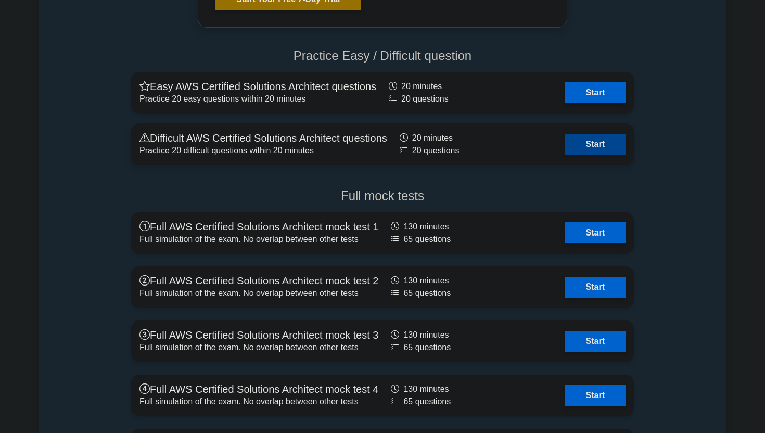
click at [565, 149] on link "Start" at bounding box center [595, 144] width 60 height 21
click at [565, 148] on link "Start" at bounding box center [595, 144] width 60 height 21
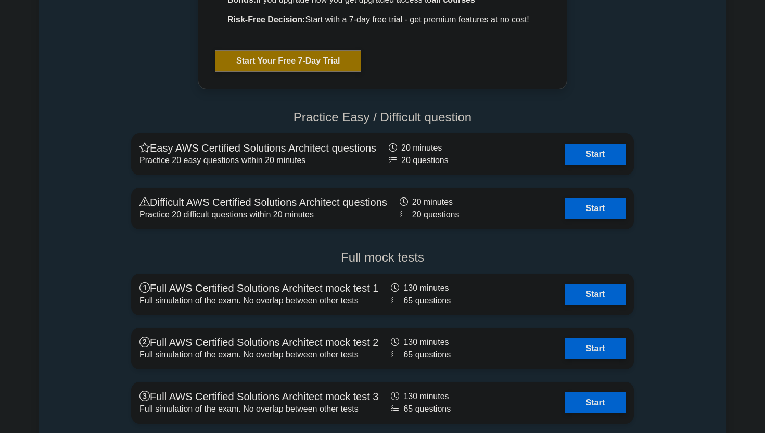
scroll to position [2637, 0]
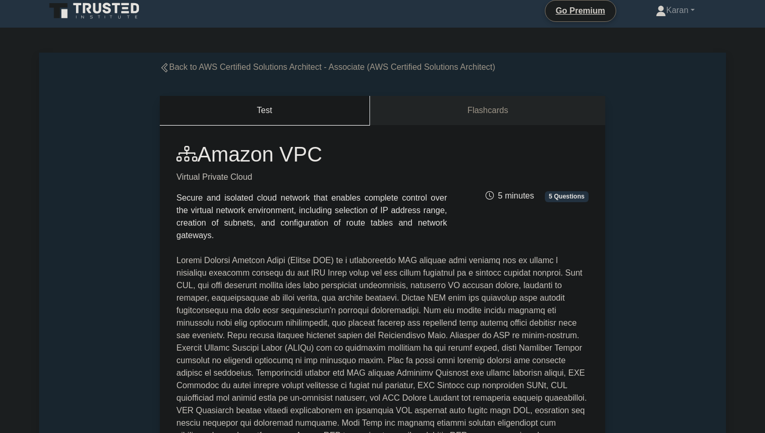
scroll to position [6, 0]
click at [499, 113] on link "Flashcards" at bounding box center [487, 110] width 235 height 30
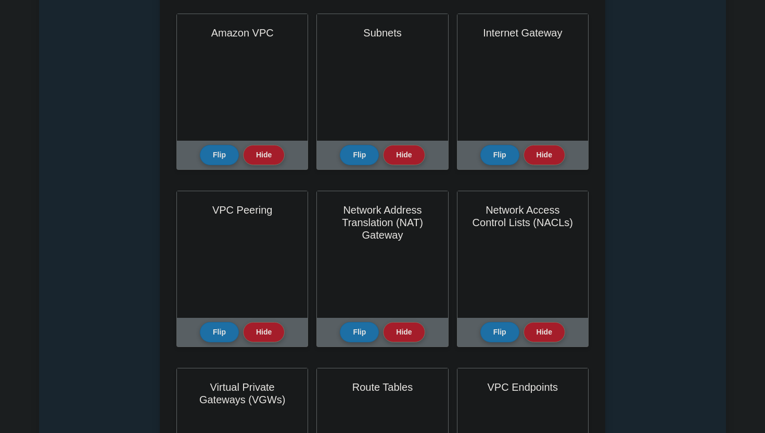
scroll to position [263, 0]
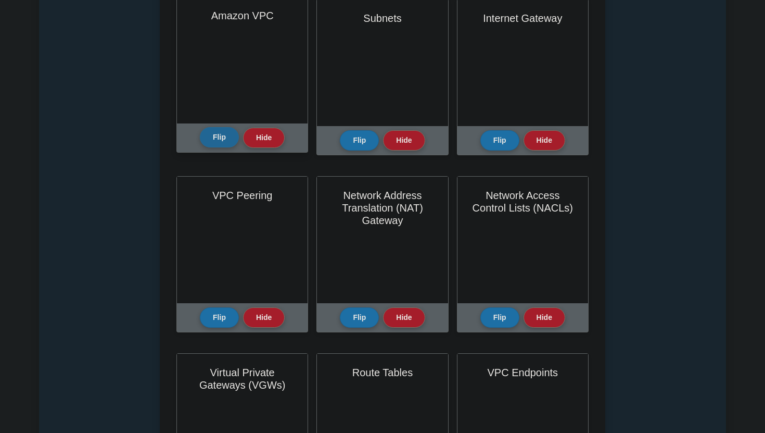
click at [223, 144] on button "Flip" at bounding box center [219, 137] width 39 height 20
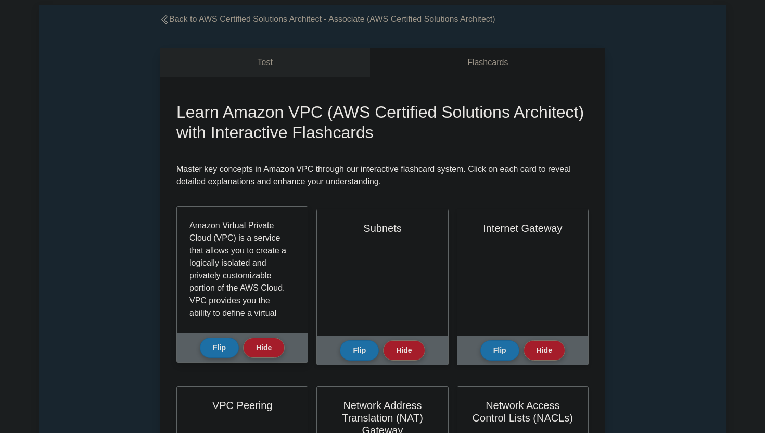
scroll to position [50, 0]
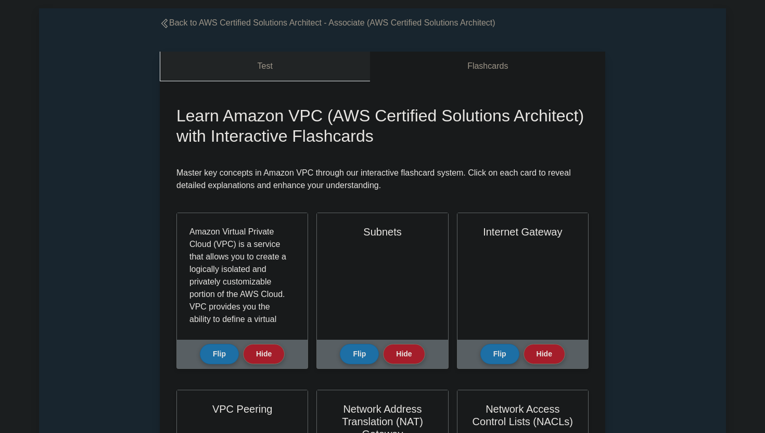
click at [272, 68] on link "Test" at bounding box center [265, 67] width 210 height 30
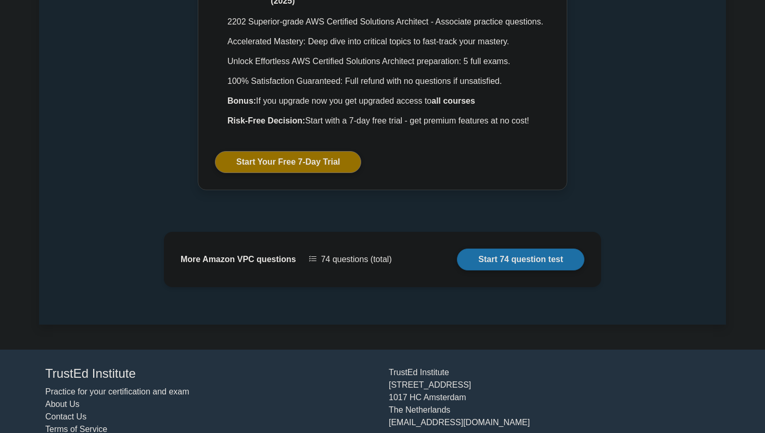
scroll to position [1169, 0]
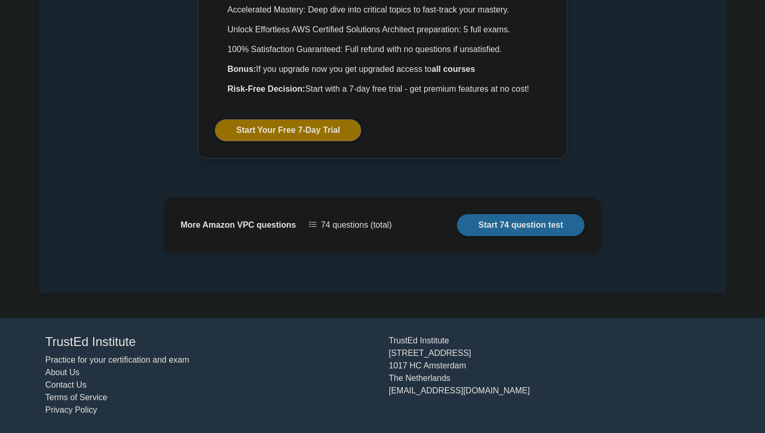
click at [457, 224] on link "Start 74 question test" at bounding box center [521, 225] width 128 height 22
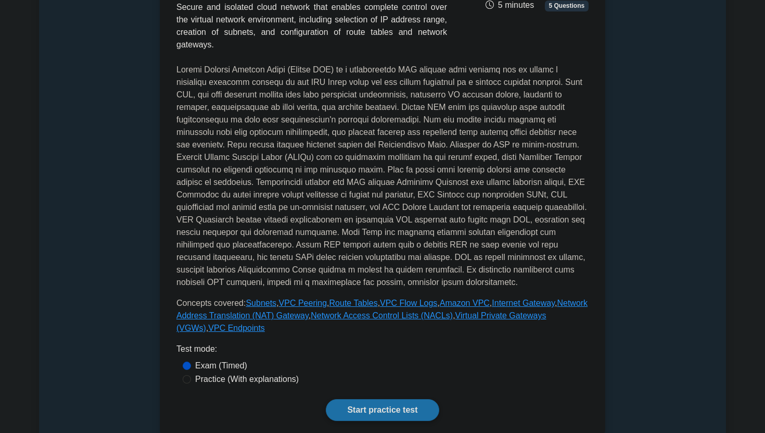
scroll to position [200, 0]
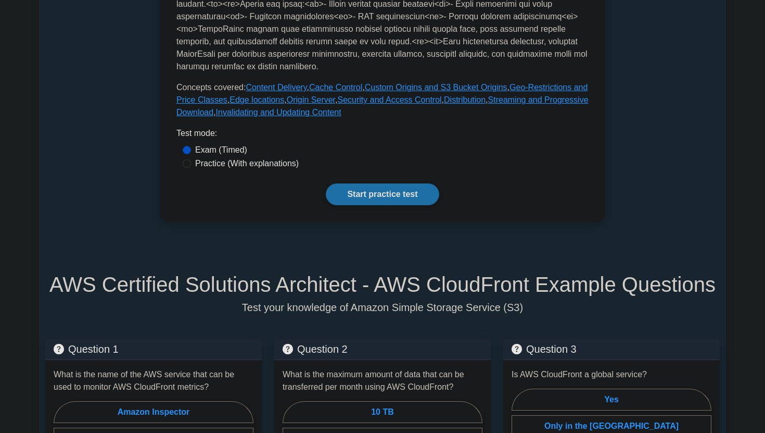
scroll to position [416, 0]
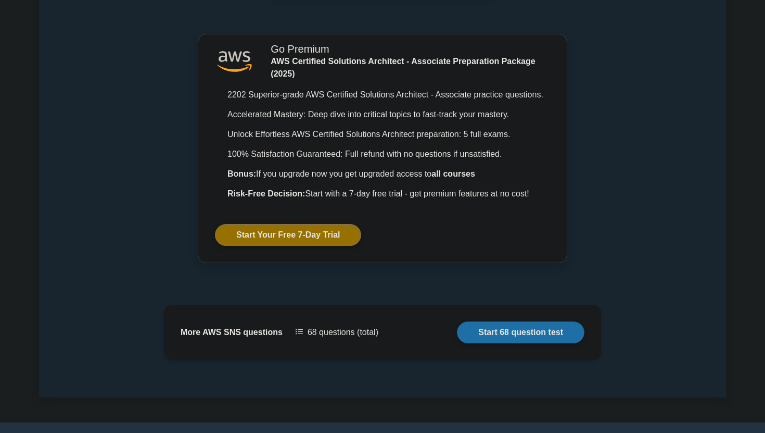
scroll to position [1105, 0]
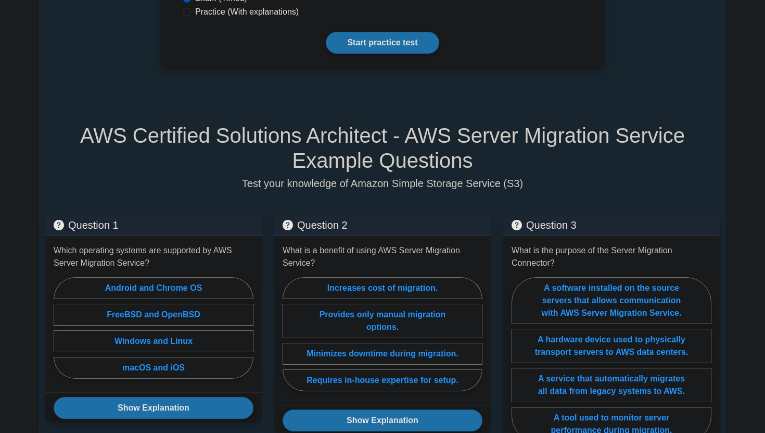
scroll to position [607, 0]
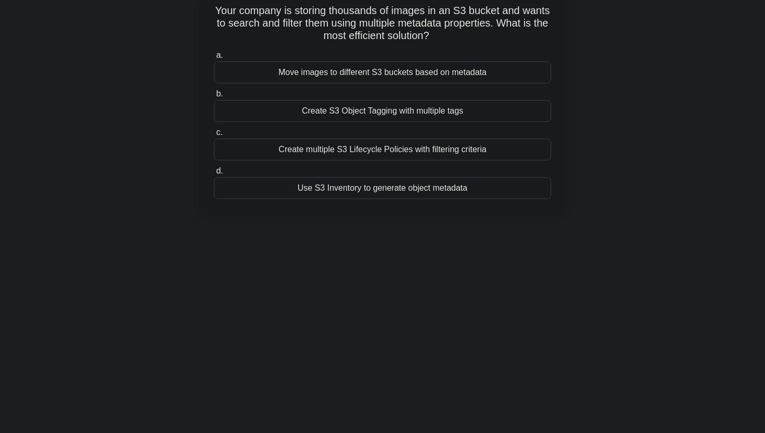
scroll to position [81, 0]
